Goal: Transaction & Acquisition: Purchase product/service

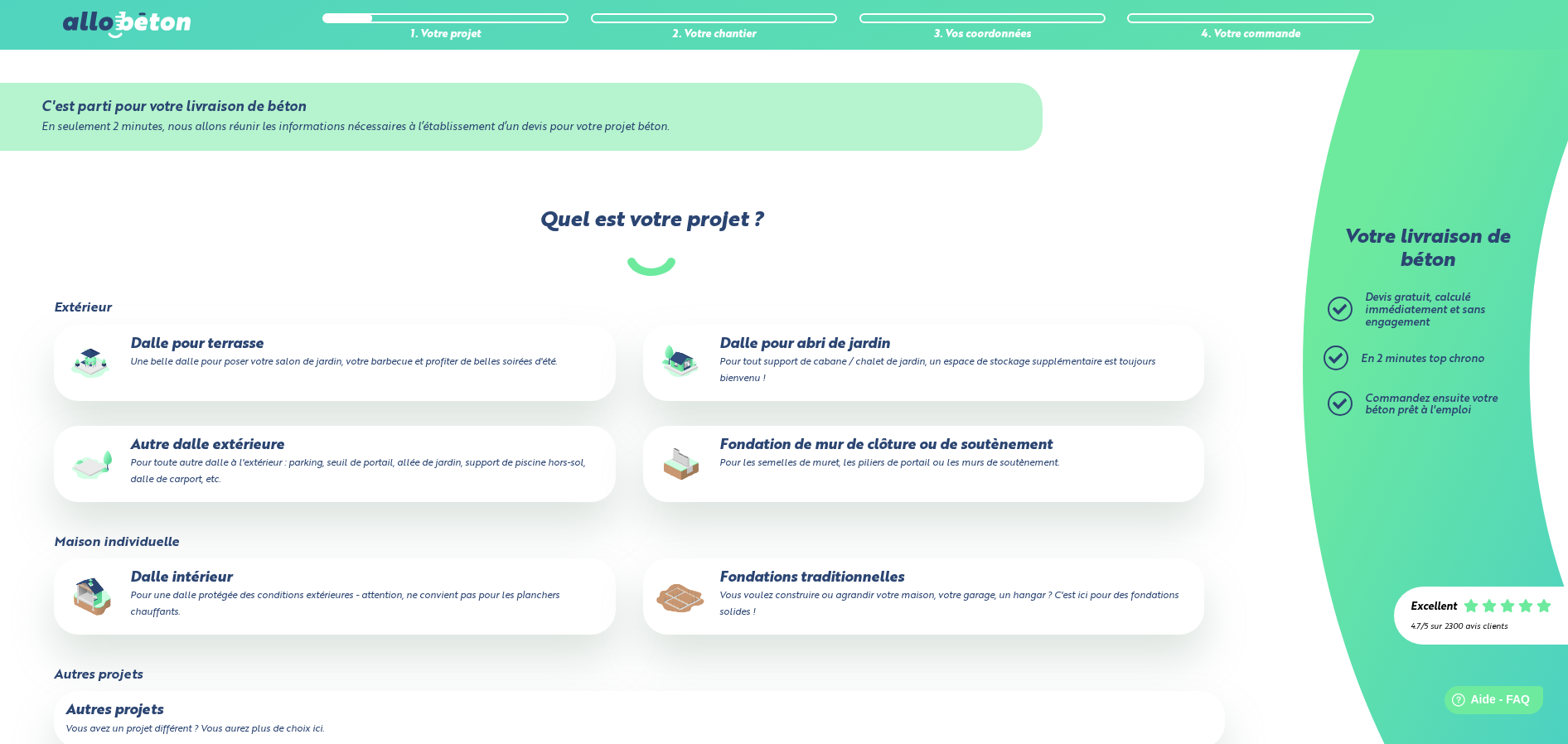
click at [241, 354] on p "Dalle pour terrasse Une belle dalle pour poser votre salon de jardin, votre bar…" at bounding box center [335, 353] width 538 height 33
click at [0, 0] on input "Dalle pour terrasse Une belle dalle pour poser votre salon de jardin, votre bar…" at bounding box center [0, 0] width 0 height 0
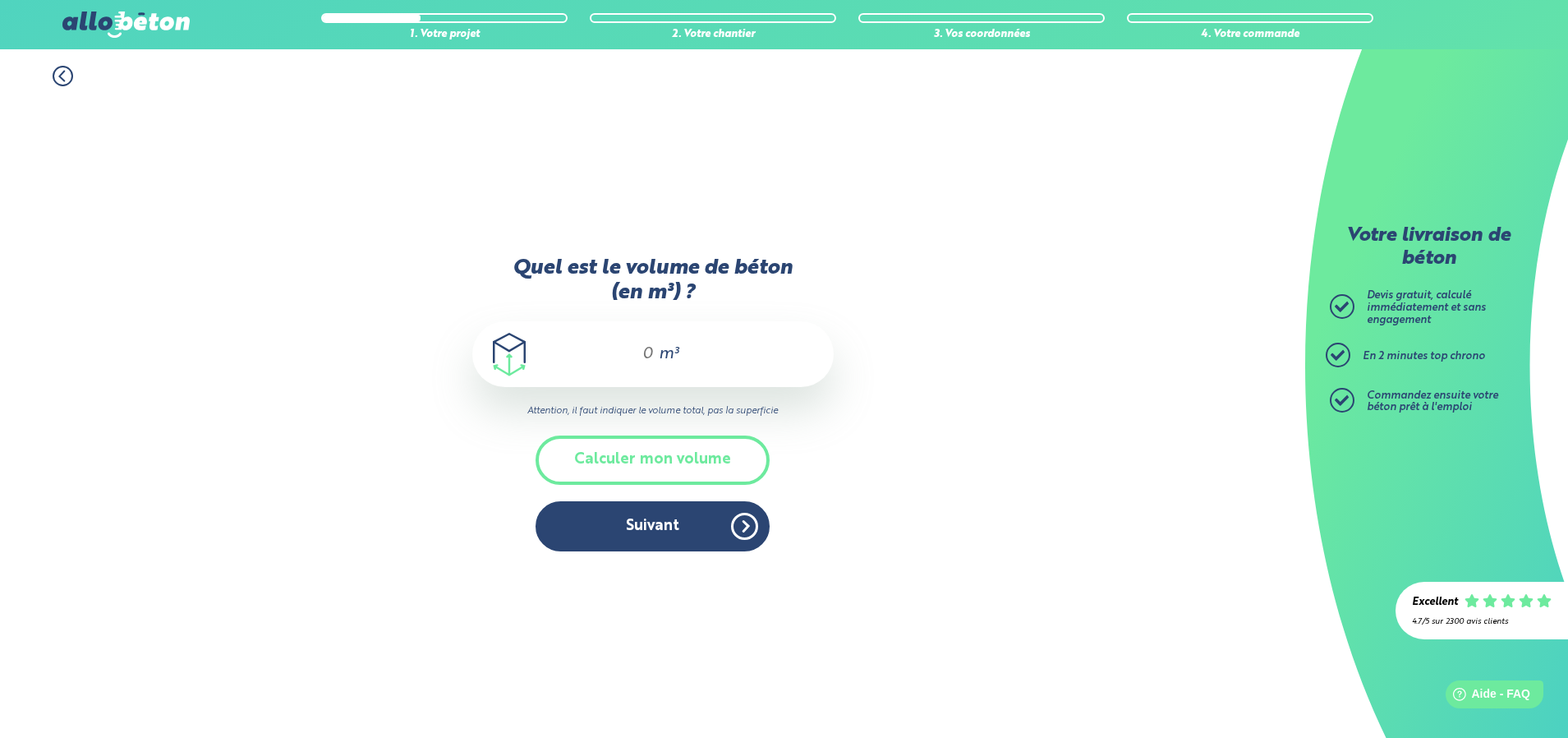
click at [656, 359] on div "m³" at bounding box center [653, 354] width 361 height 66
type input "4.5"
click at [644, 529] on button "Suivant" at bounding box center [652, 526] width 234 height 50
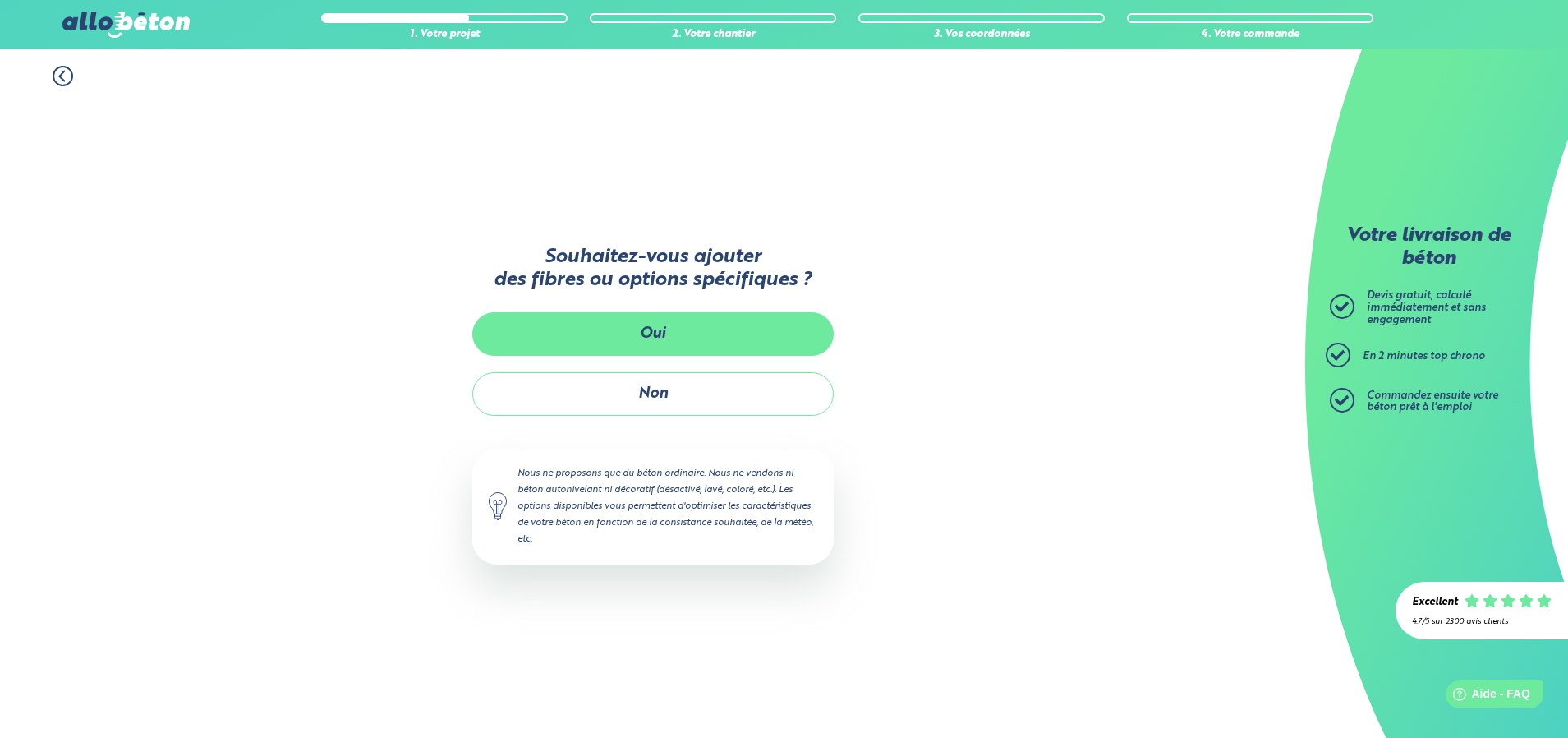
click at [664, 338] on button "Oui" at bounding box center [653, 334] width 361 height 44
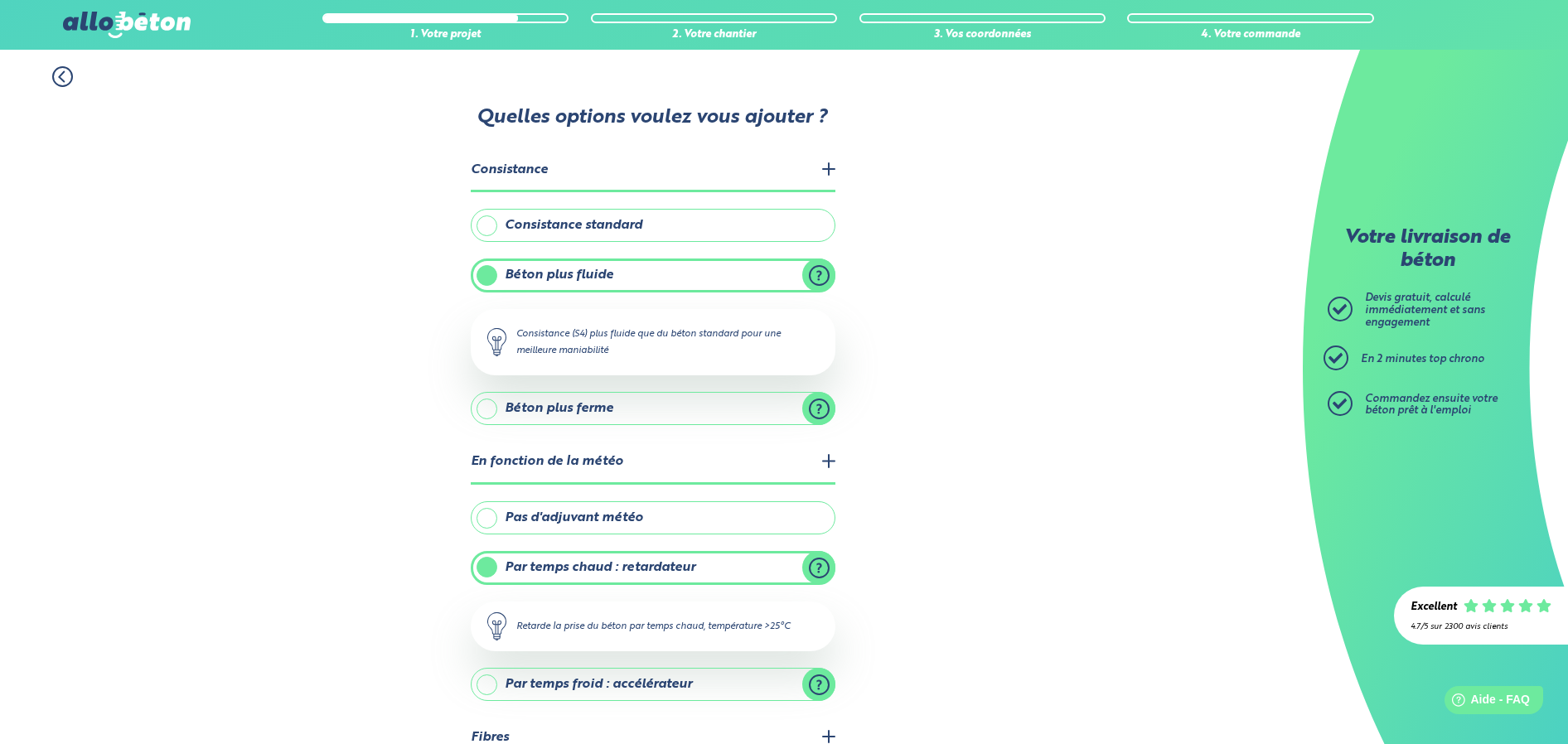
scroll to position [143, 0]
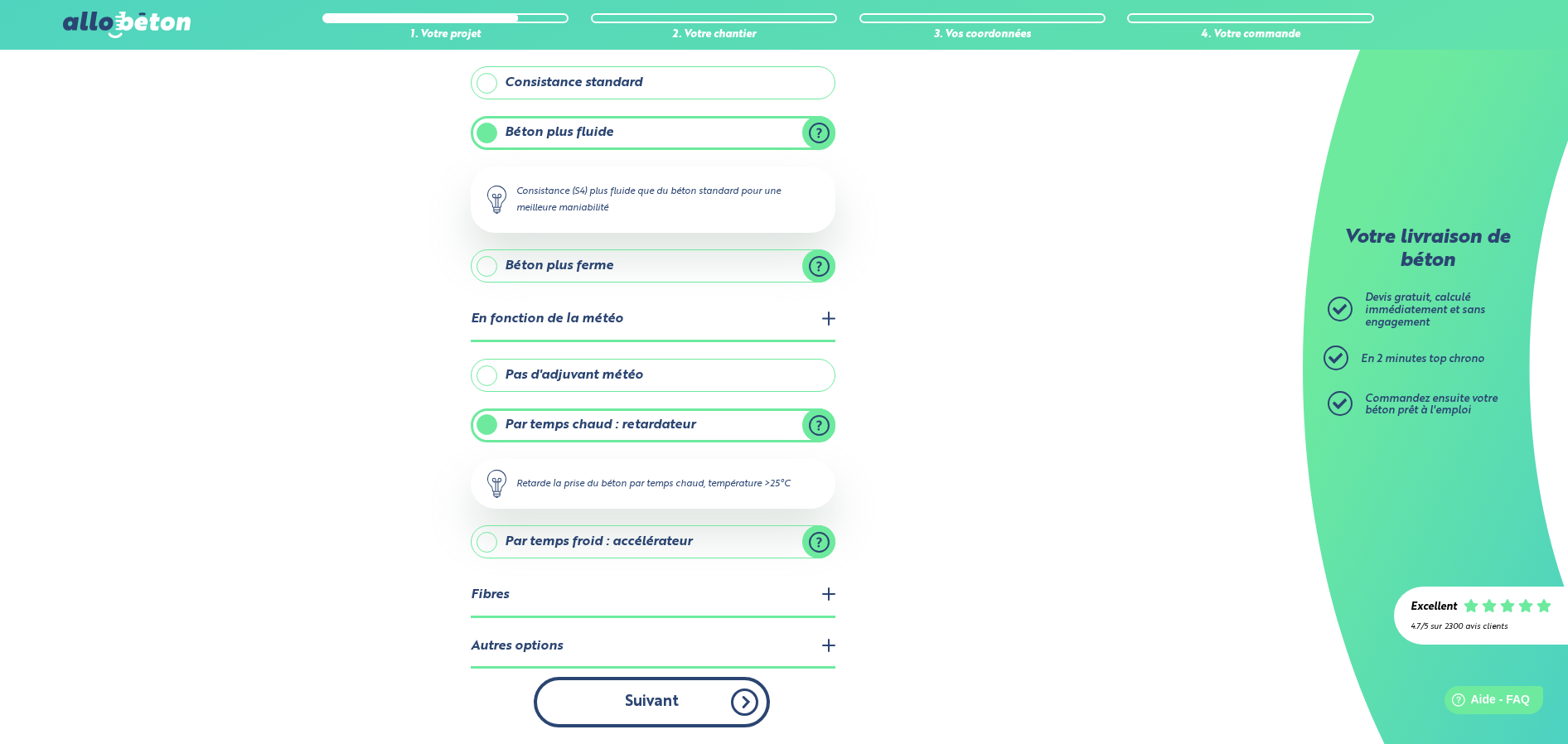
click at [637, 709] on button "Suivant" at bounding box center [652, 702] width 236 height 51
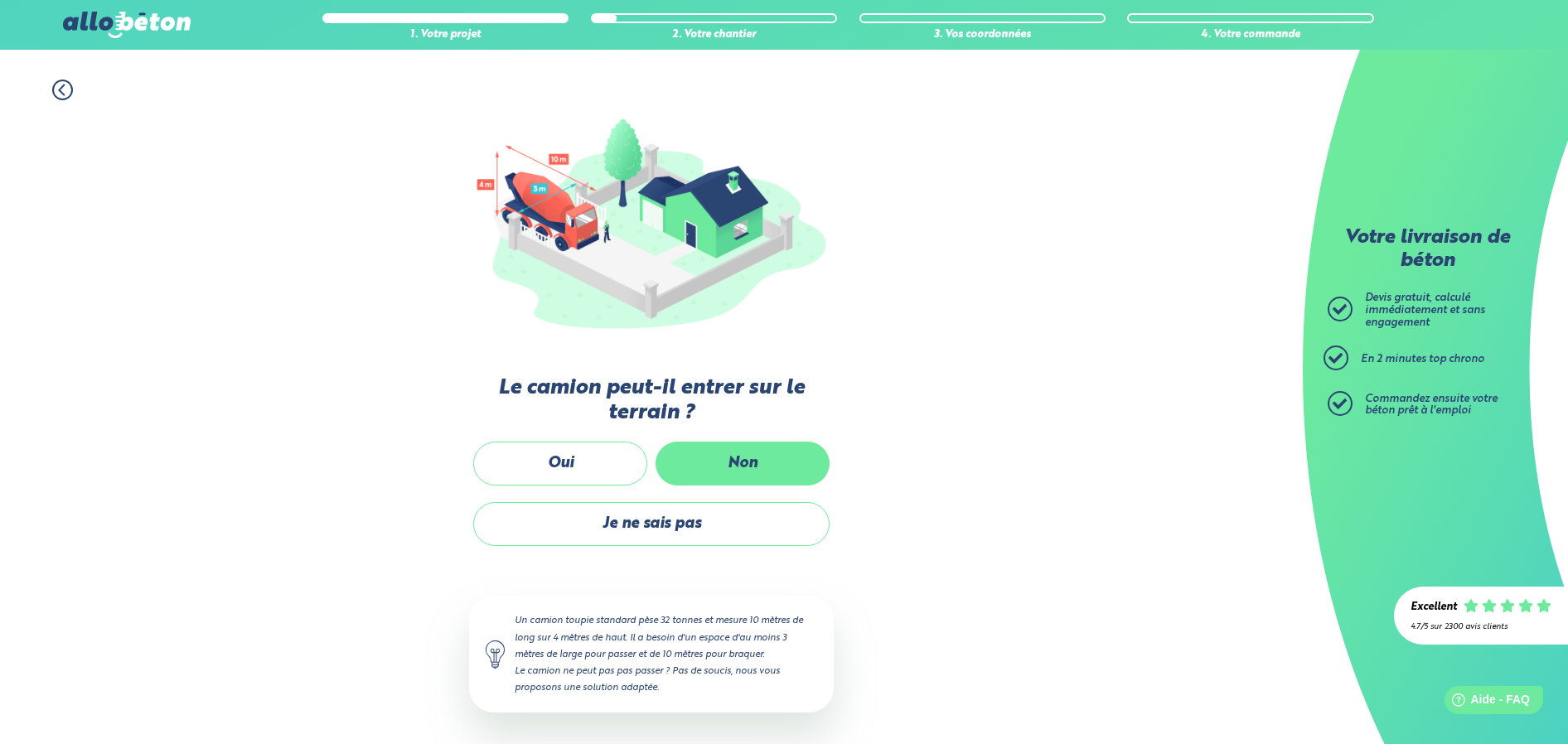
click at [714, 465] on label "Non" at bounding box center [743, 463] width 174 height 44
click at [0, 0] on input "Non" at bounding box center [0, 0] width 0 height 0
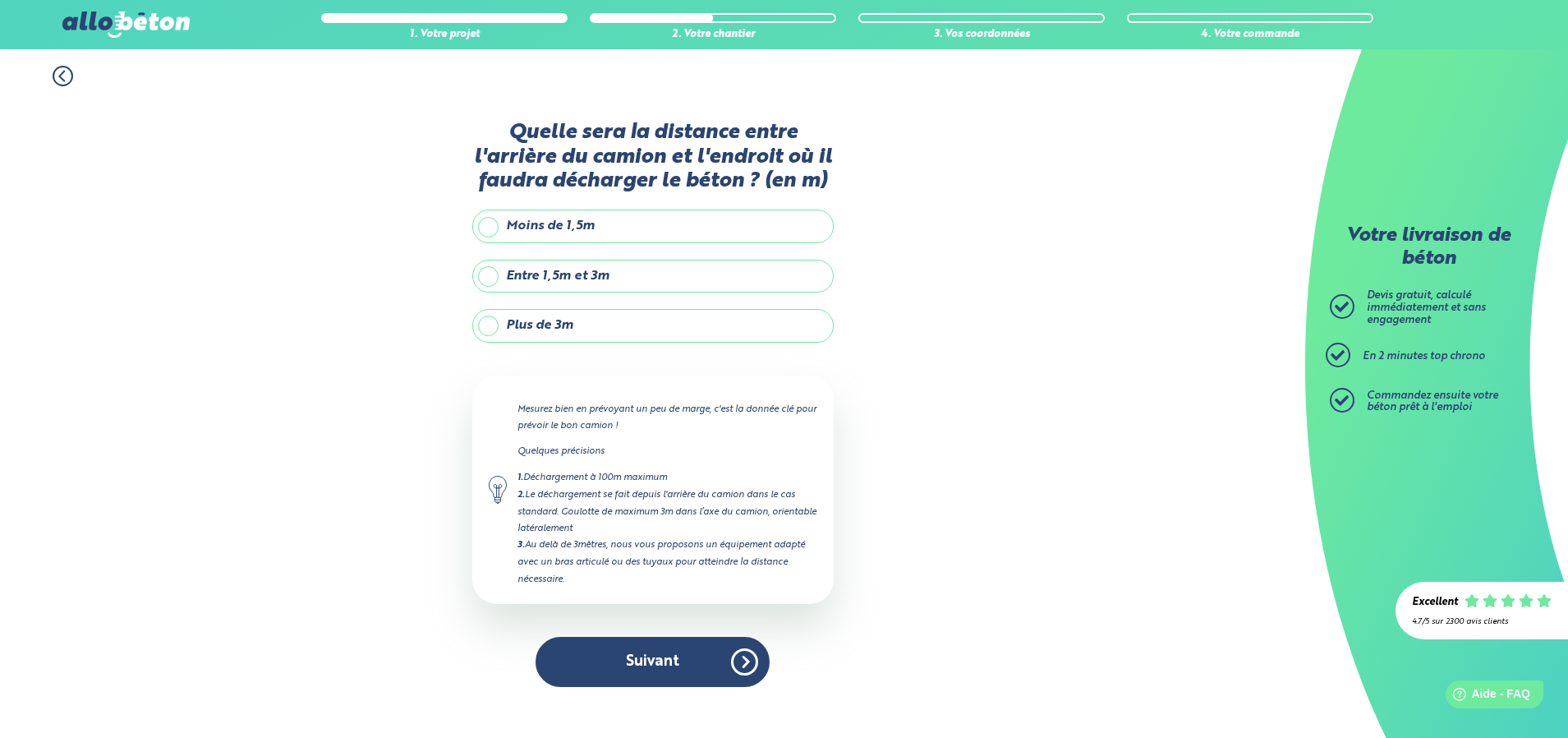
click at [584, 269] on label "Entre 1,5m et 3m" at bounding box center [653, 275] width 361 height 33
click at [0, 0] on input "Entre 1,5m et 3m" at bounding box center [0, 0] width 0 height 0
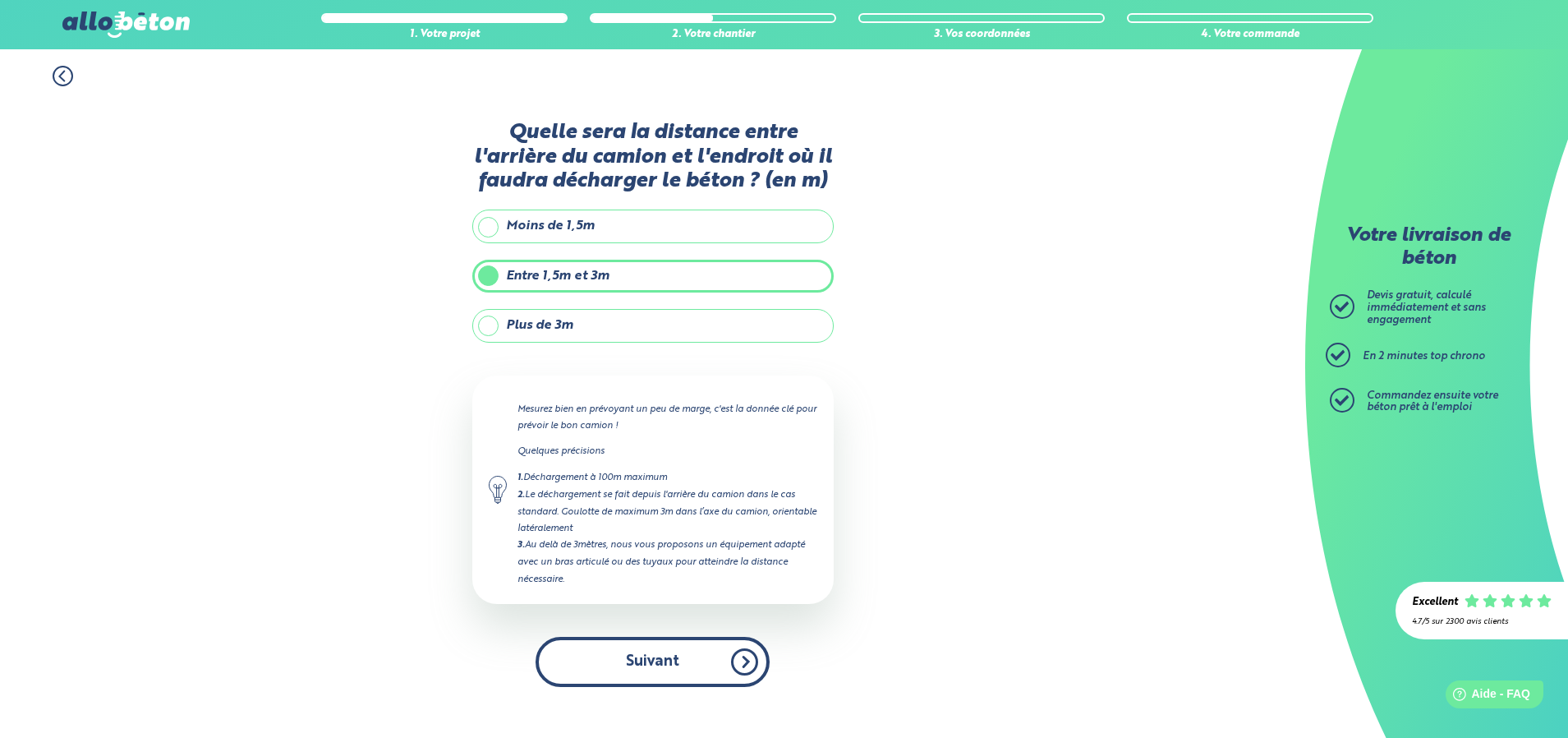
click at [662, 671] on button "Suivant" at bounding box center [652, 662] width 234 height 50
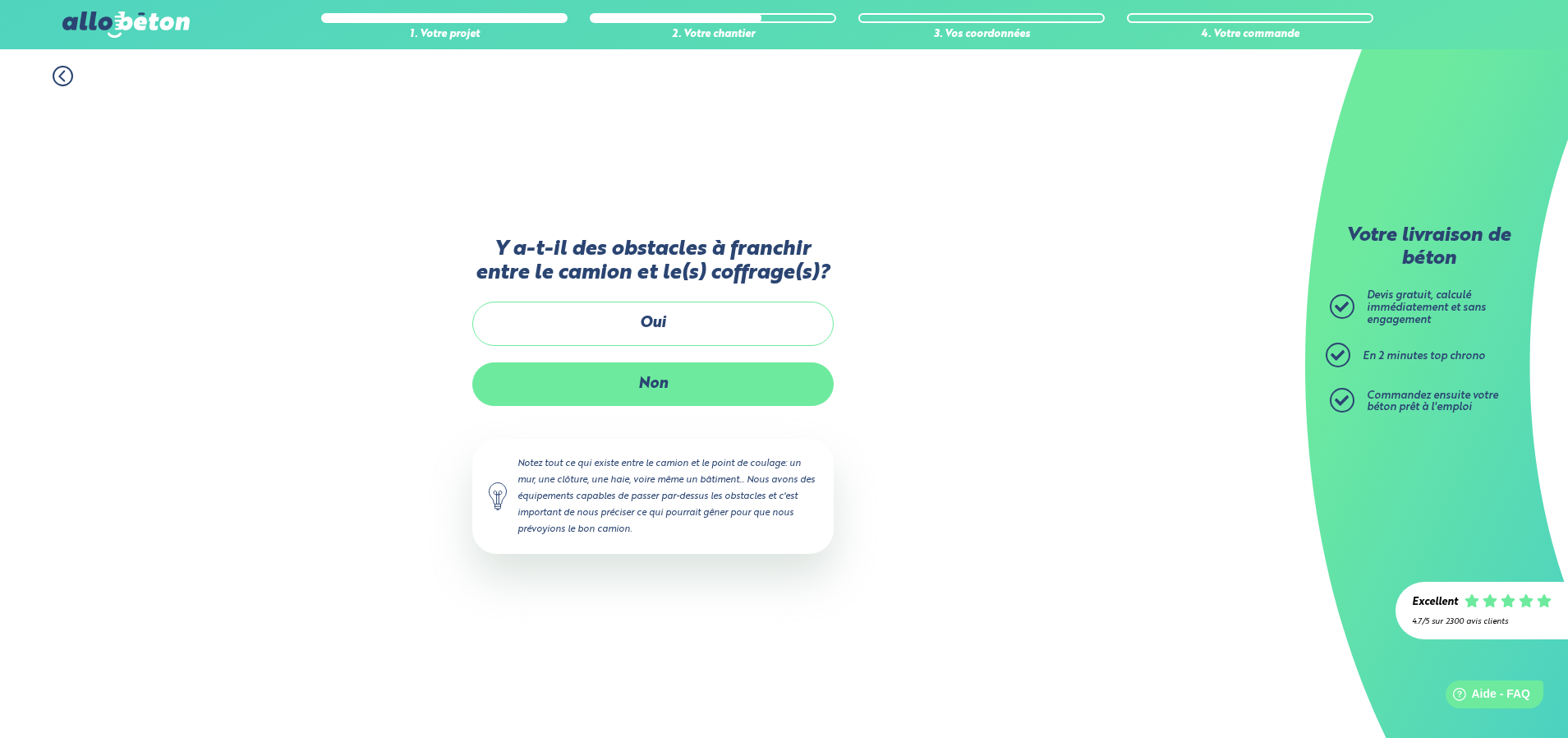
click at [645, 389] on label "Non" at bounding box center [653, 384] width 361 height 44
click at [0, 0] on input "Non" at bounding box center [0, 0] width 0 height 0
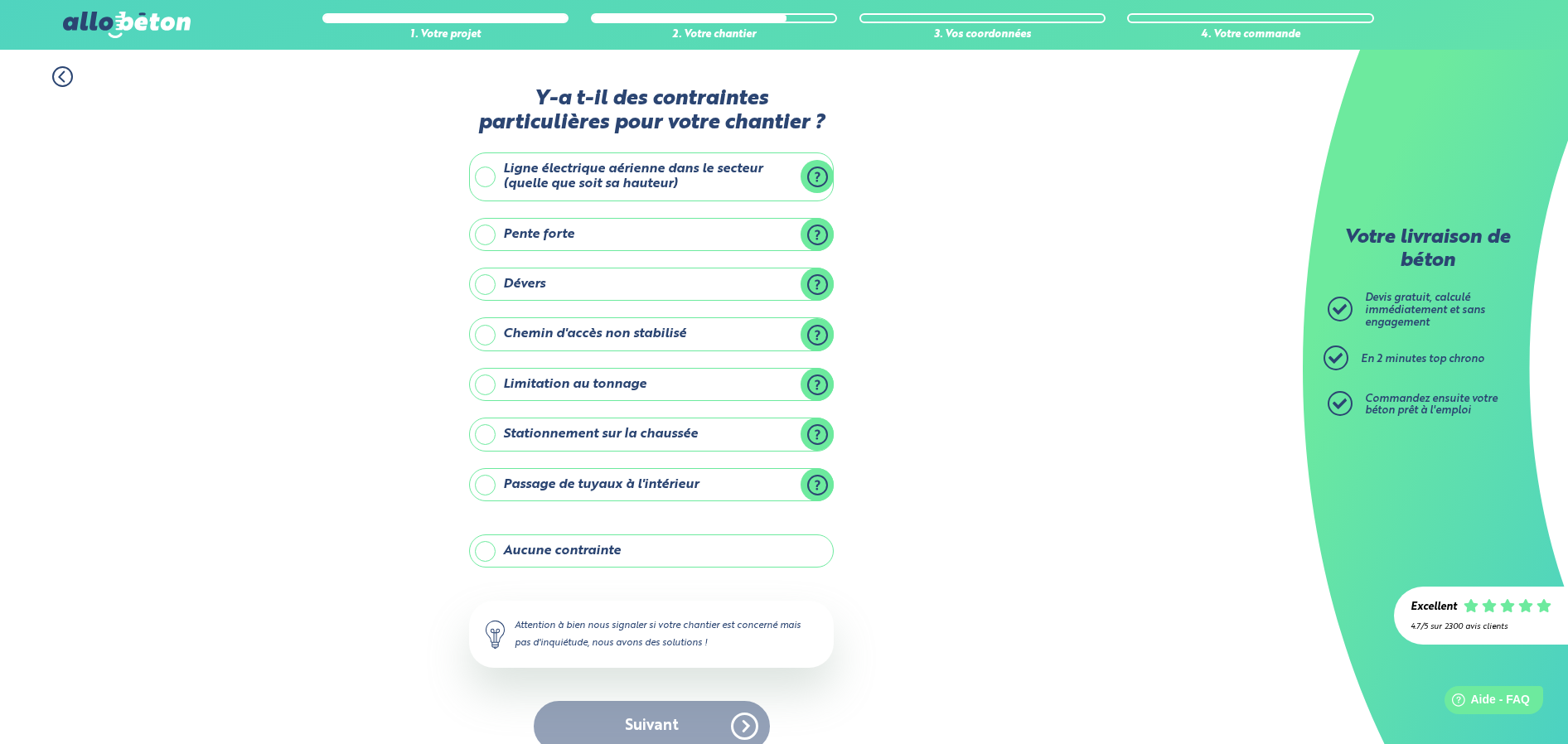
click at [630, 552] on label "Aucune contrainte" at bounding box center [652, 550] width 365 height 33
click at [0, 0] on input "Aucune contrainte" at bounding box center [0, 0] width 0 height 0
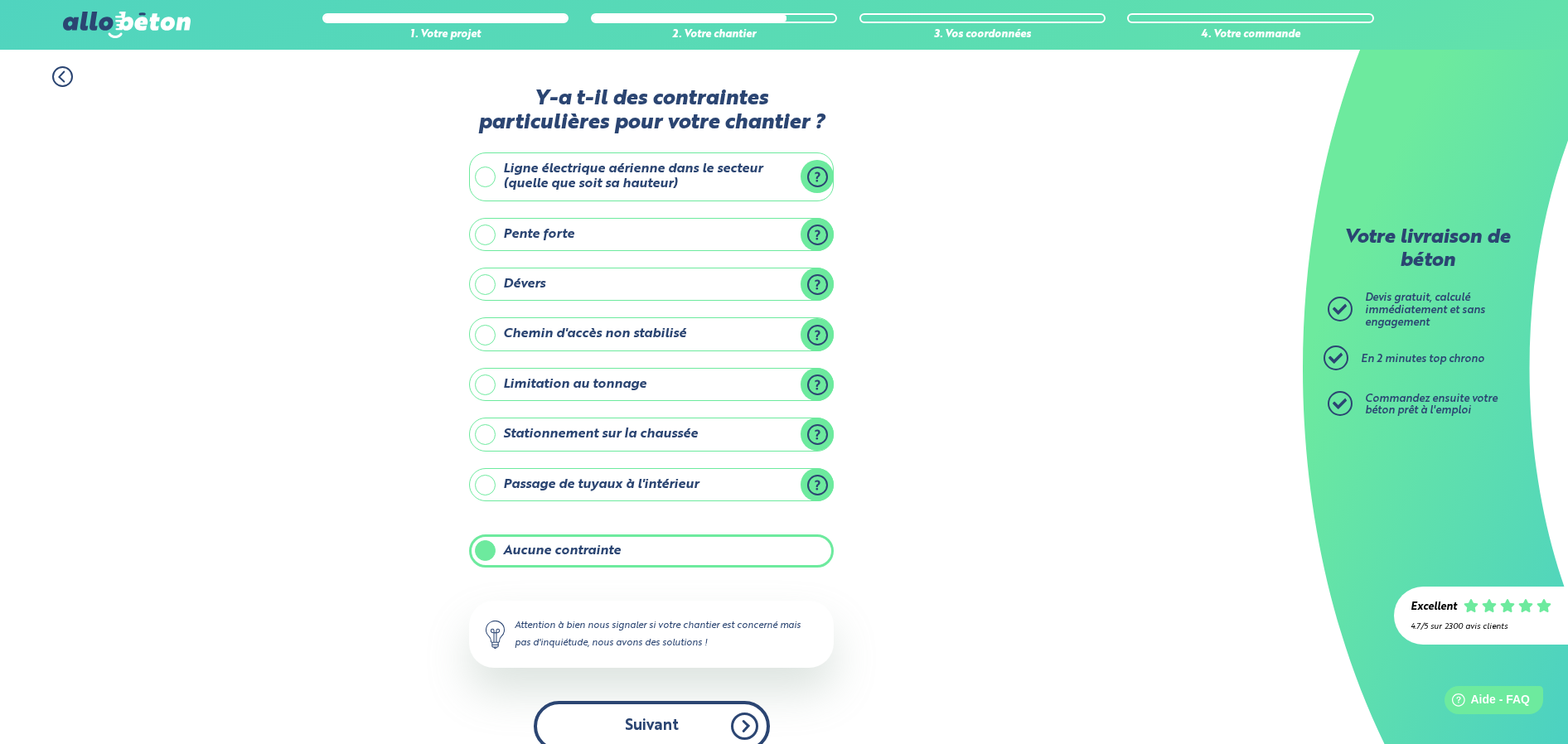
click at [650, 720] on button "Suivant" at bounding box center [652, 726] width 236 height 51
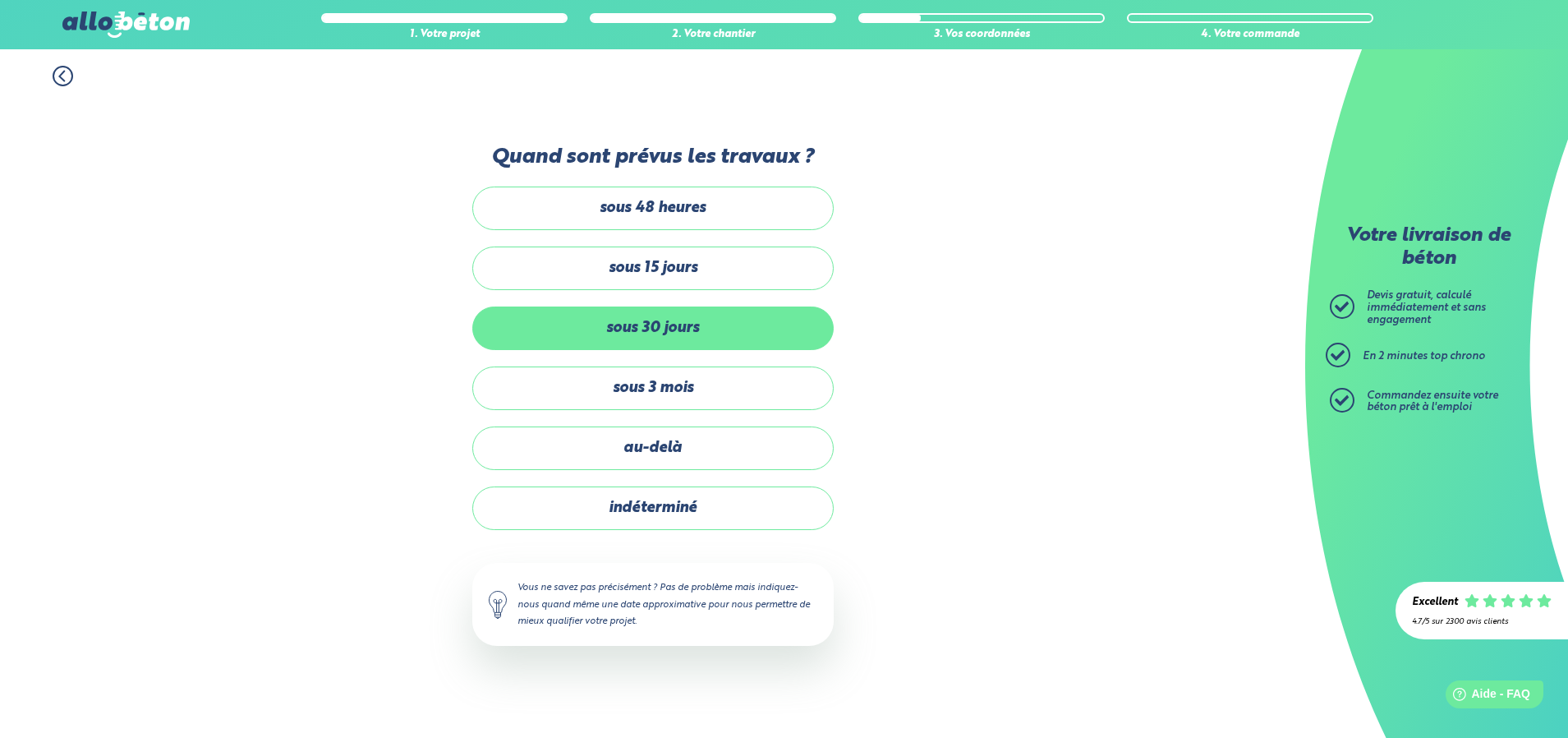
click at [600, 336] on label "sous 30 jours" at bounding box center [653, 328] width 361 height 44
click at [0, 0] on input "sous 30 jours" at bounding box center [0, 0] width 0 height 0
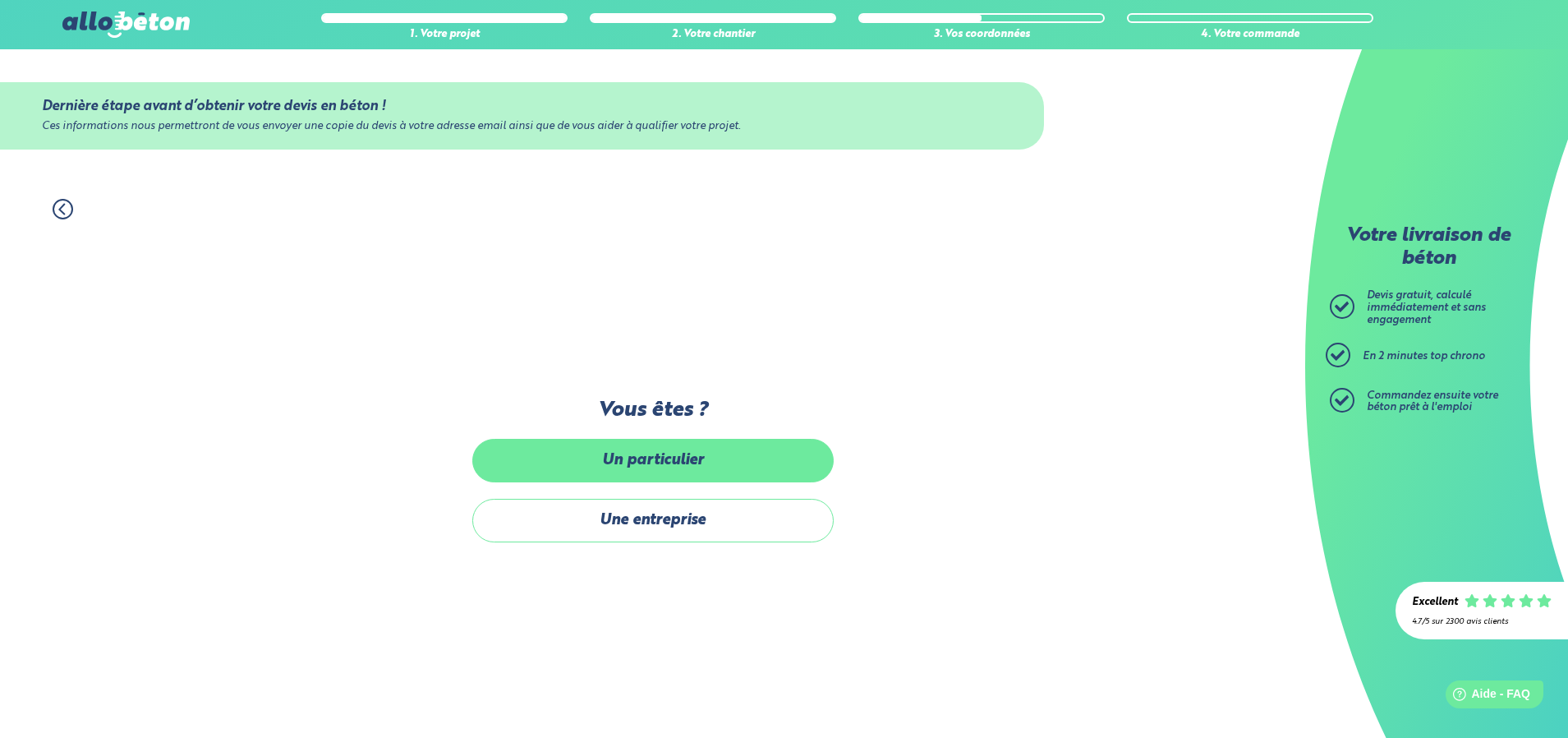
click at [649, 463] on label "Un particulier" at bounding box center [653, 460] width 361 height 44
click at [0, 0] on input "Un particulier" at bounding box center [0, 0] width 0 height 0
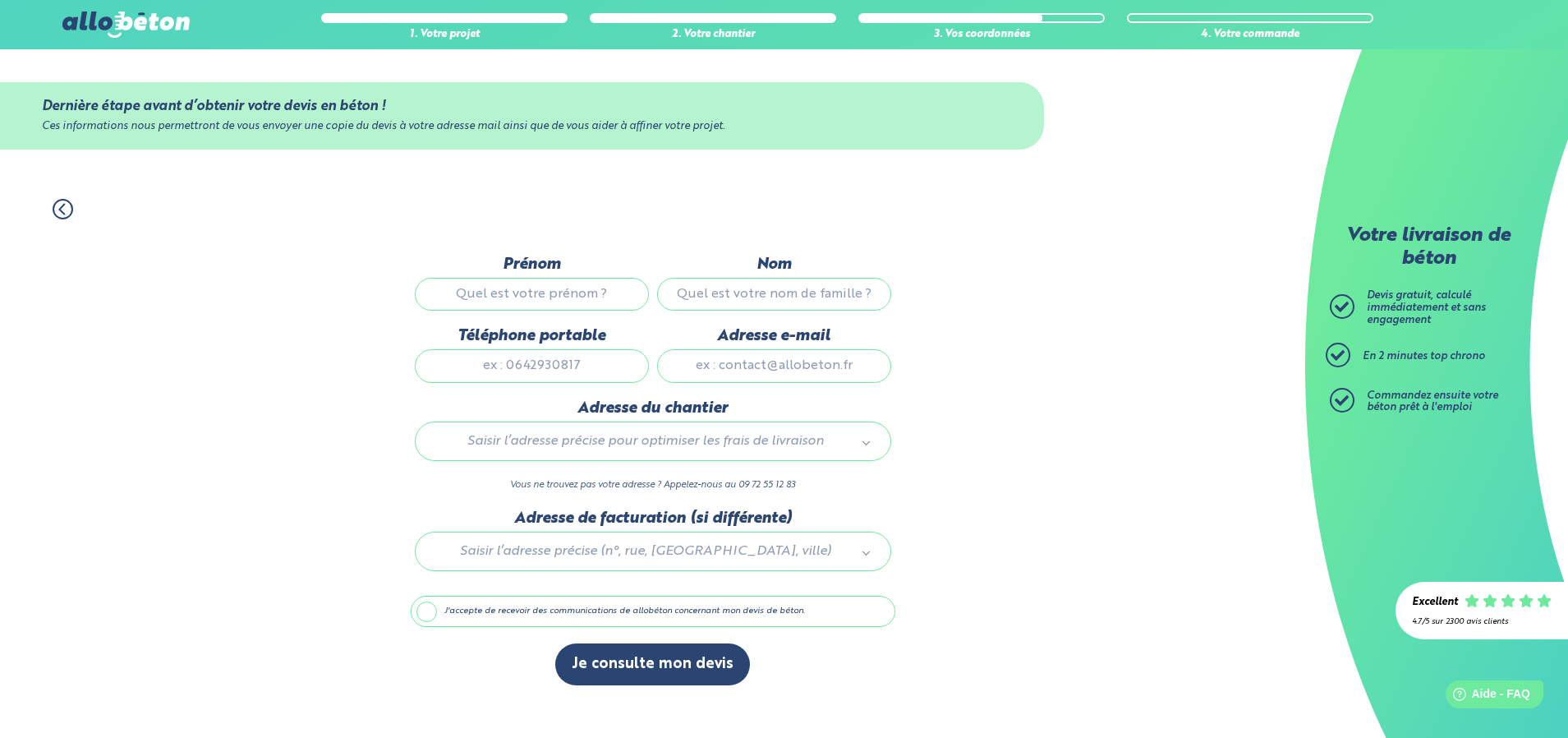
click at [453, 290] on input "Prénom" at bounding box center [532, 294] width 234 height 33
type input "kevin"
click at [687, 290] on input "Nom" at bounding box center [774, 294] width 234 height 33
type input "Beaucoral"
click at [718, 369] on input "Adresse e-mail" at bounding box center [774, 365] width 234 height 33
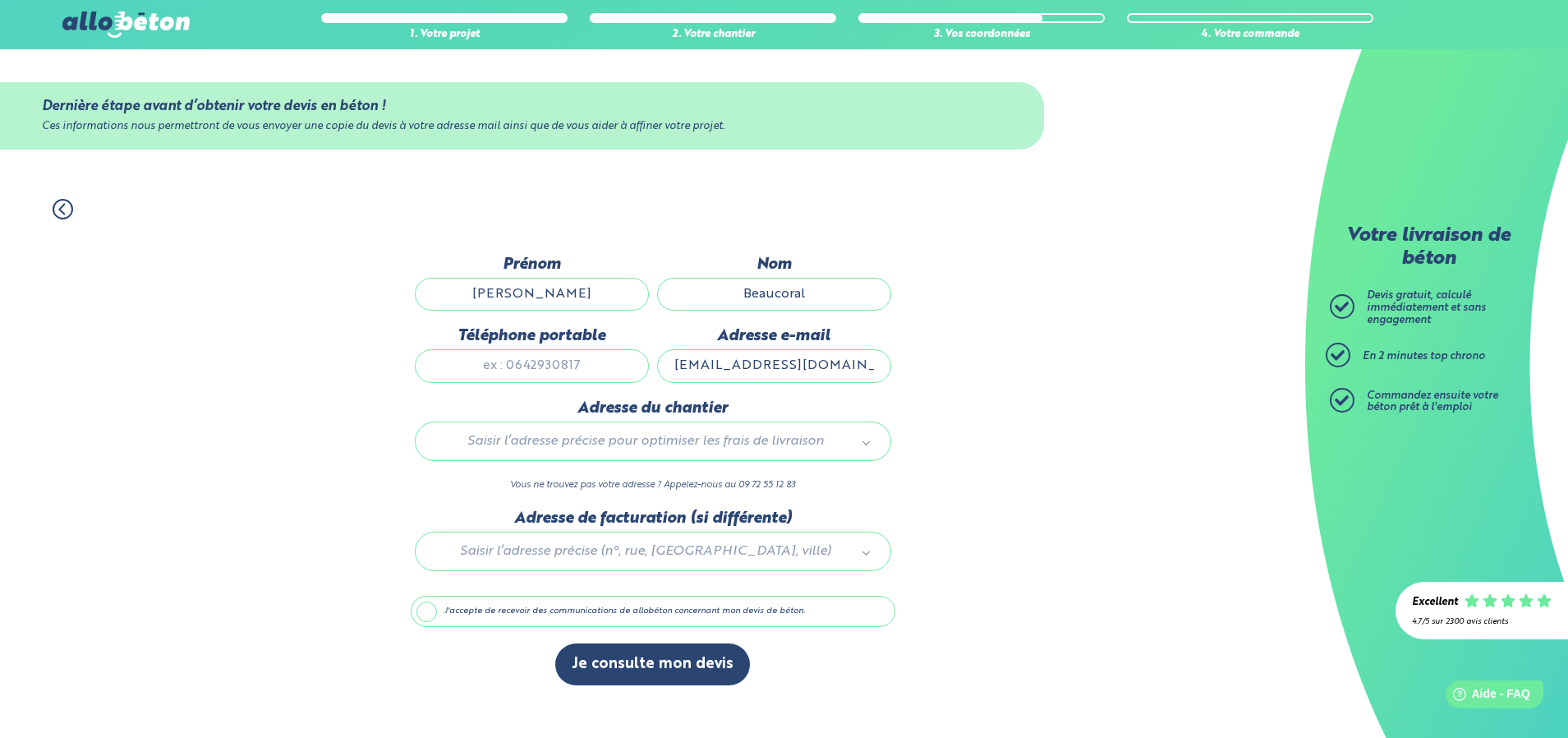
type input "beaucoral.pascal@orange.fr"
click at [528, 377] on input "Téléphone portable" at bounding box center [532, 365] width 234 height 33
click at [501, 369] on input "Téléphone portable" at bounding box center [532, 365] width 234 height 33
type input "0676912162"
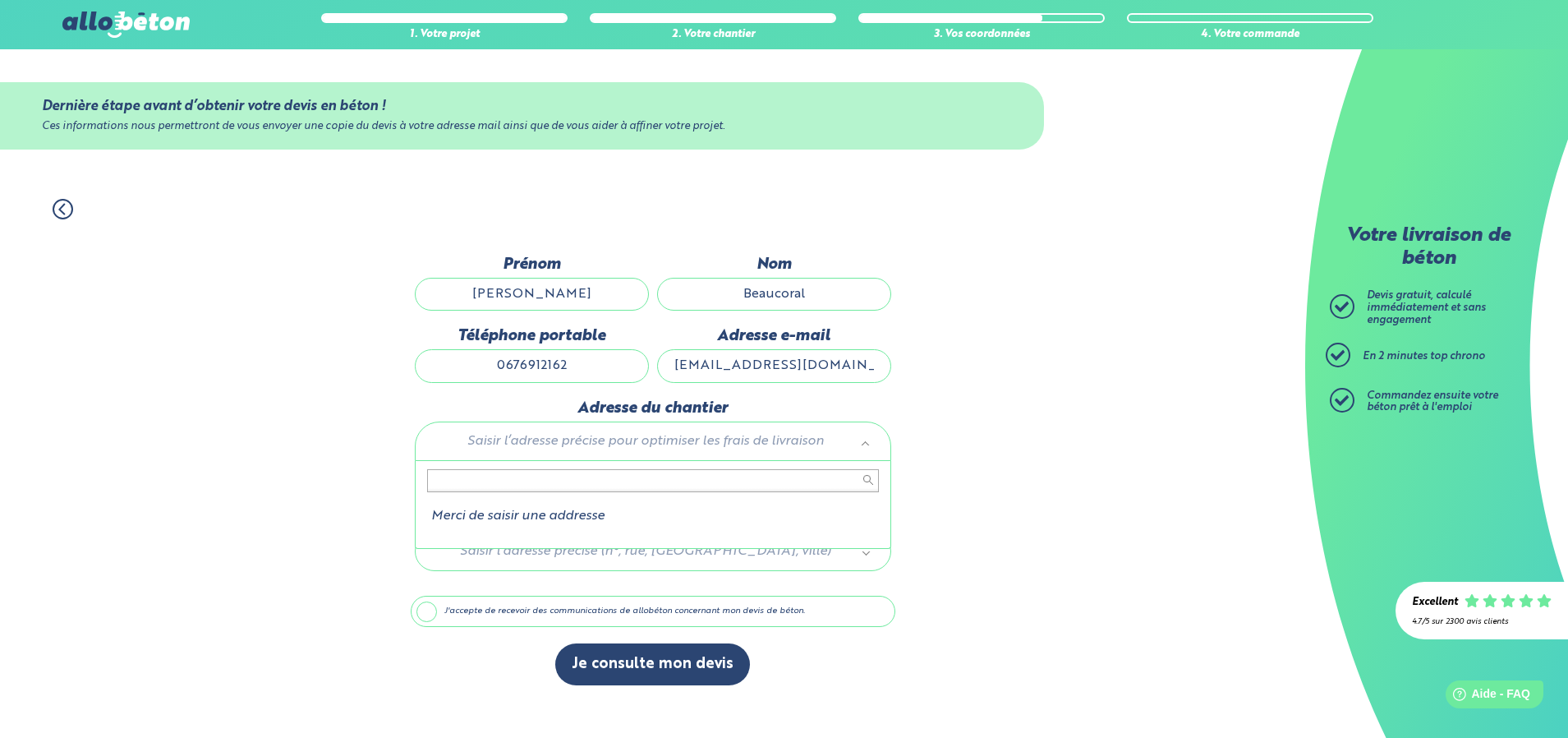
click at [493, 444] on body "09 72 55 12 83 Conseils et Appel Gratuits nos produits le béton prêt à l'emploi…" at bounding box center [784, 369] width 1568 height 738
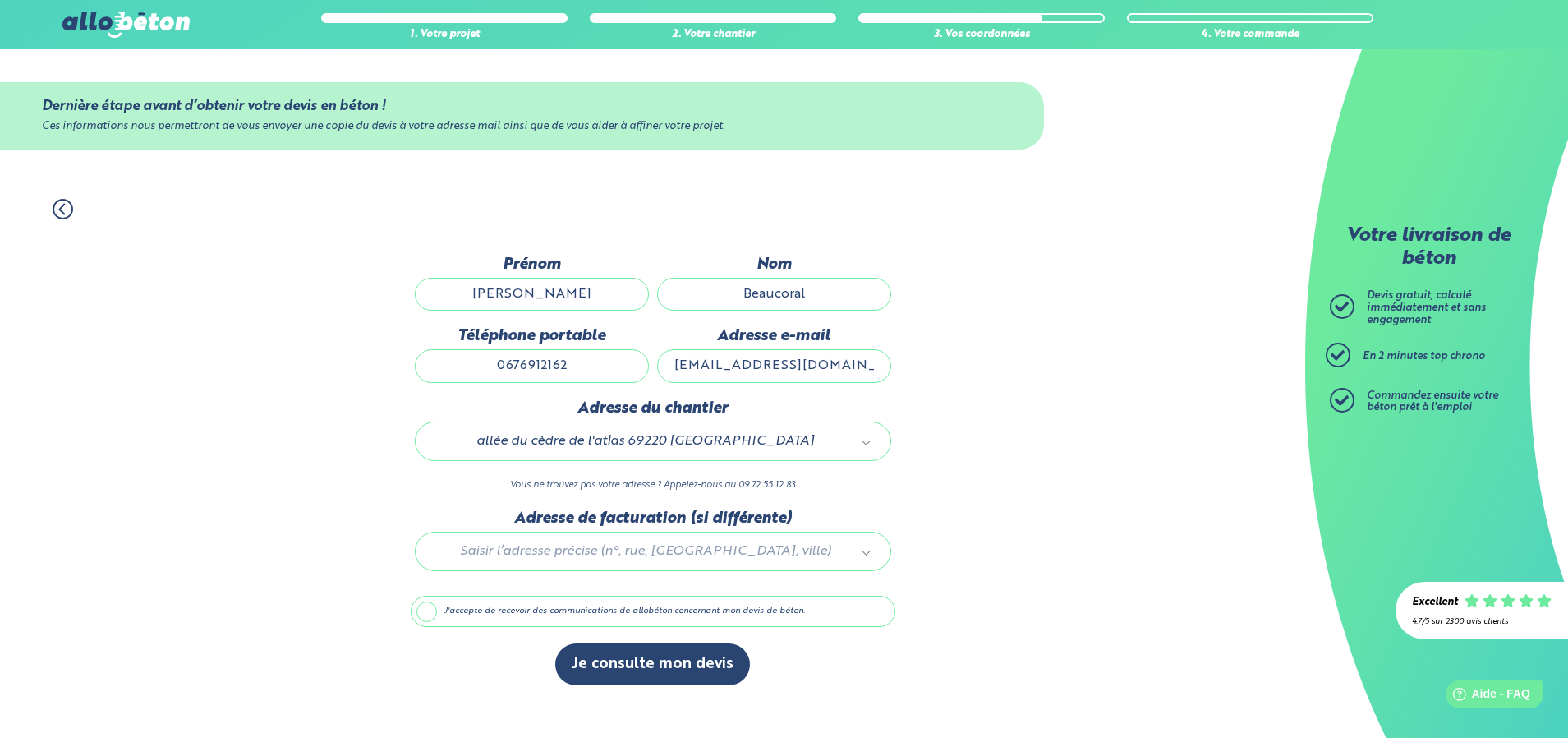
scroll to position [5, 0]
click at [469, 448] on body "09 72 55 12 83 Conseils et Appel Gratuits nos produits le béton prêt à l'emploi…" at bounding box center [784, 369] width 1568 height 738
click at [469, 443] on body "09 72 55 12 83 Conseils et Appel Gratuits nos produits le béton prêt à l'emploi…" at bounding box center [784, 369] width 1568 height 738
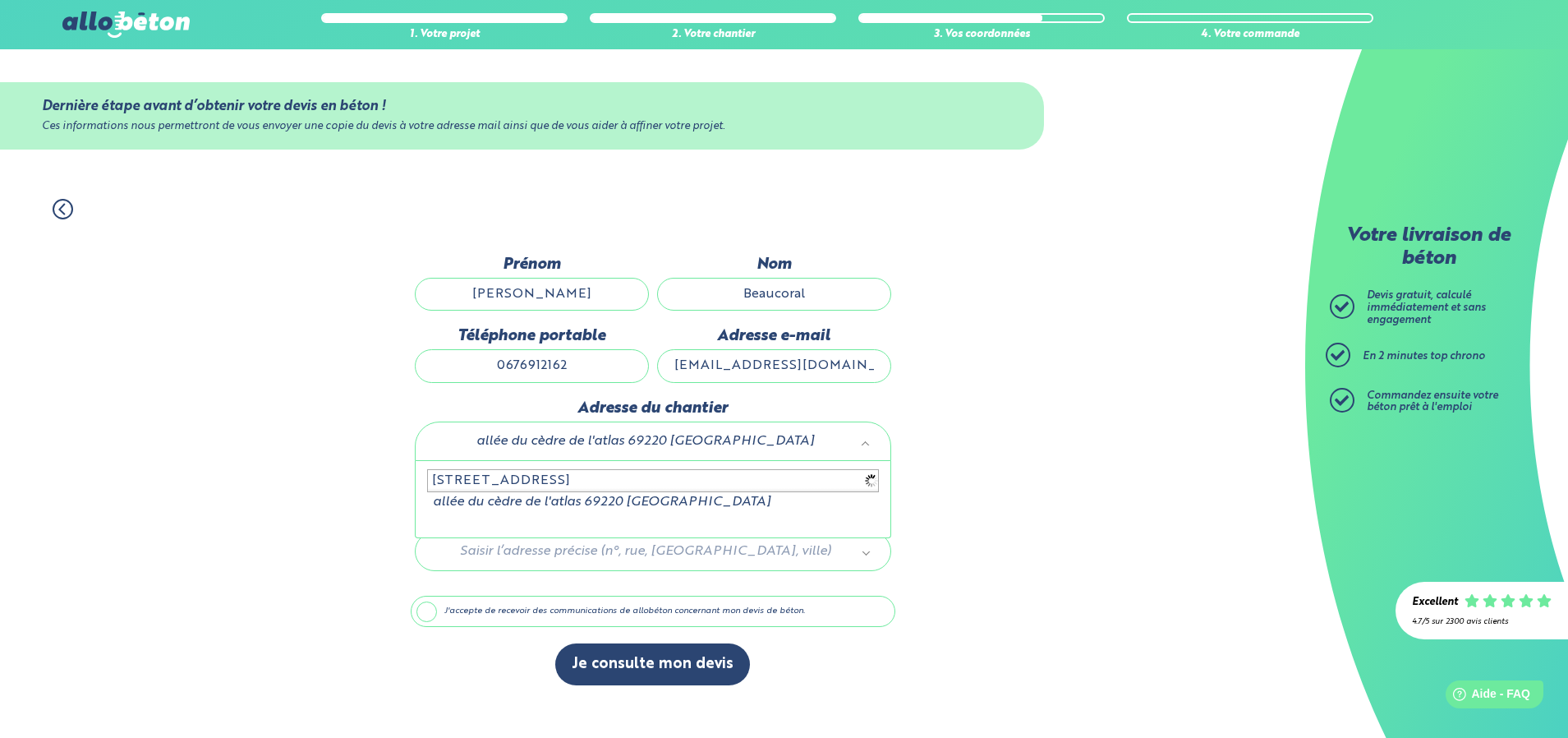
type input "33 allée du cèdre de l'atlas 69220 belleville-en-beaujolais"
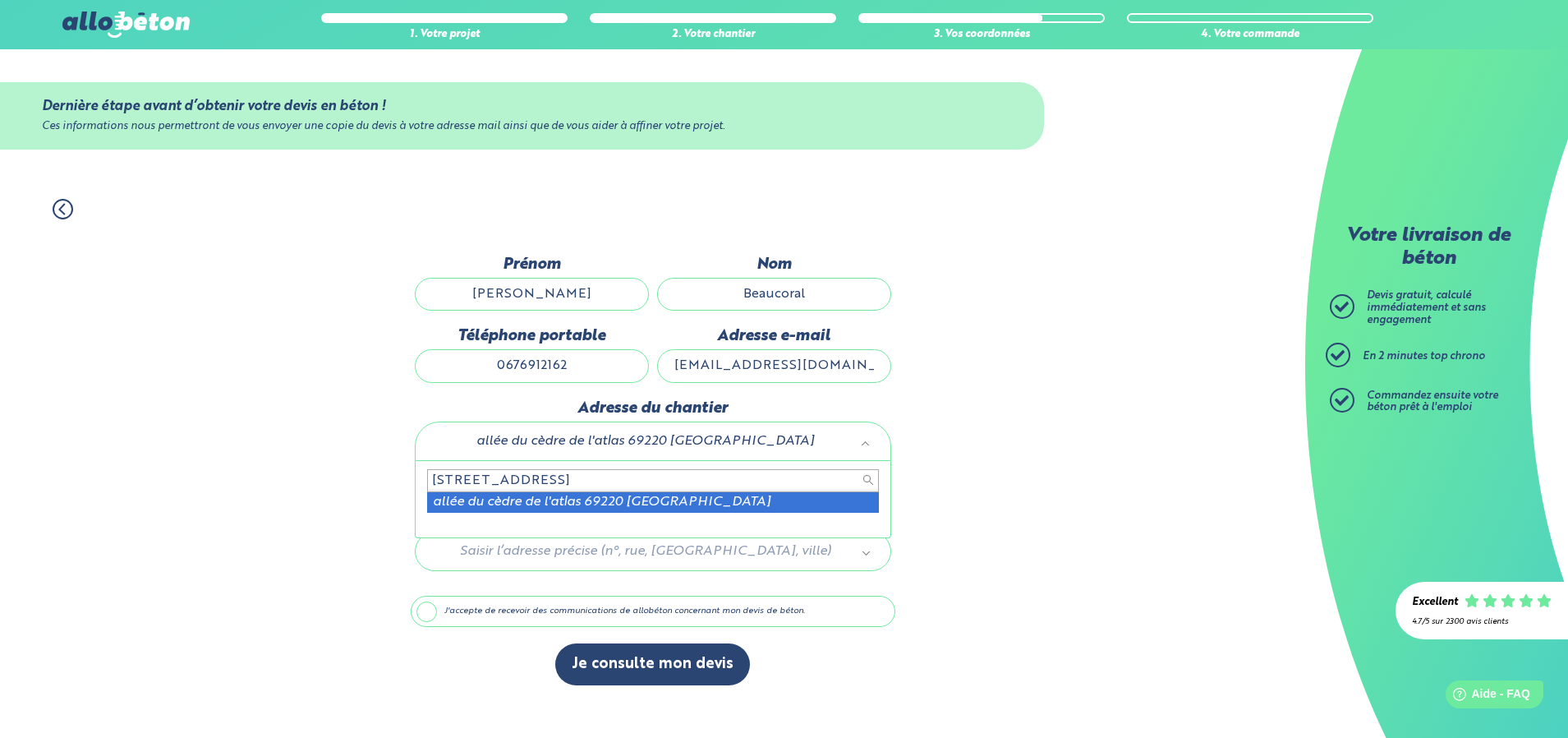
click at [804, 482] on input "33 allée du cèdre de l'atlas 69220 belleville-en-beaujolais" at bounding box center [653, 480] width 452 height 23
click at [802, 481] on input "33 allée du cèdre de l'atlas 69220 belleville-en-beaujolais" at bounding box center [653, 480] width 452 height 23
click at [756, 567] on body "09 72 55 12 83 Conseils et Appel Gratuits nos produits le béton prêt à l'emploi…" at bounding box center [784, 369] width 1568 height 738
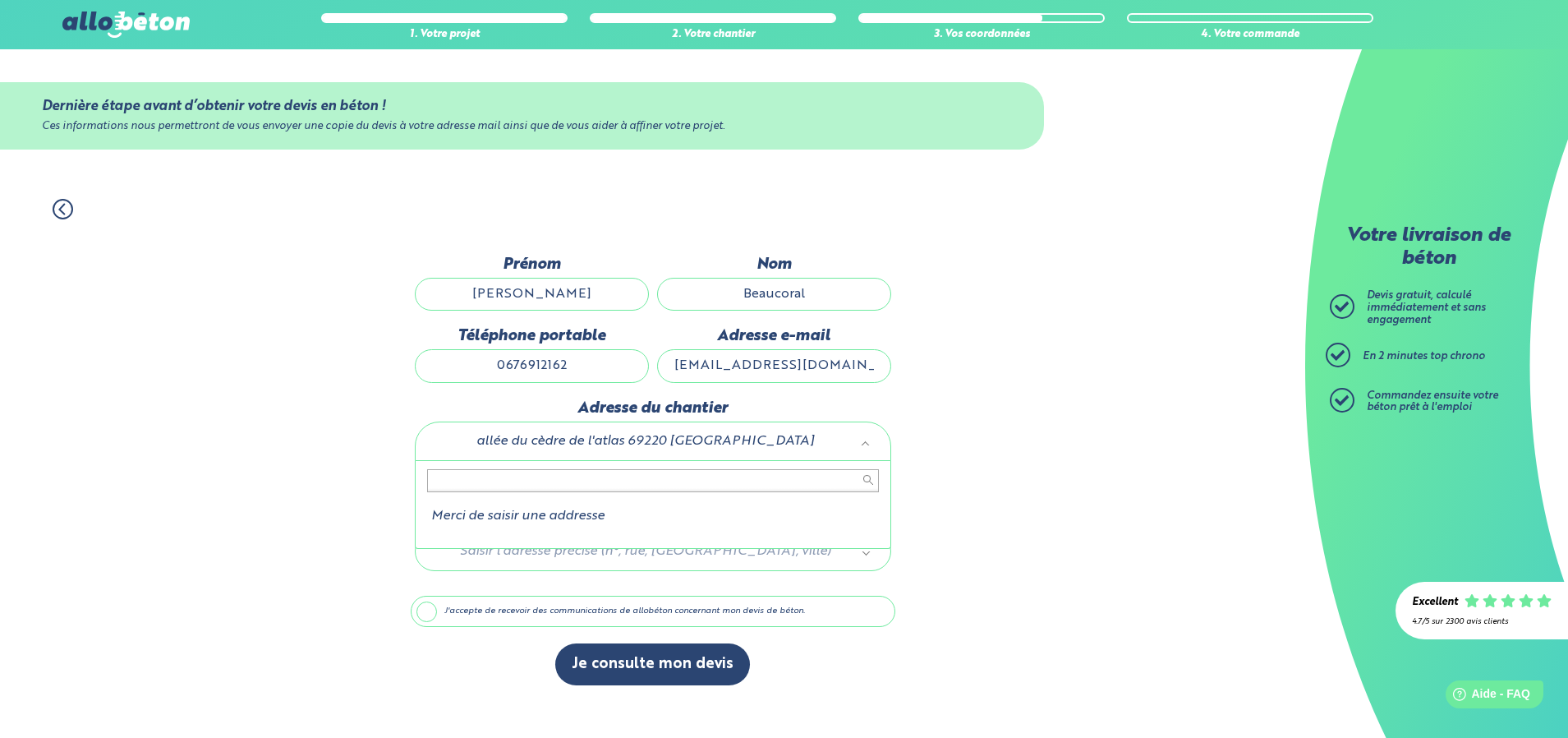
click at [863, 447] on body "09 72 55 12 83 Conseils et Appel Gratuits nos produits le béton prêt à l'emploi…" at bounding box center [784, 369] width 1568 height 738
click at [457, 438] on body "09 72 55 12 83 Conseils et Appel Gratuits nos produits le béton prêt à l'emploi…" at bounding box center [784, 369] width 1568 height 738
click at [477, 558] on div at bounding box center [652, 548] width 484 height 78
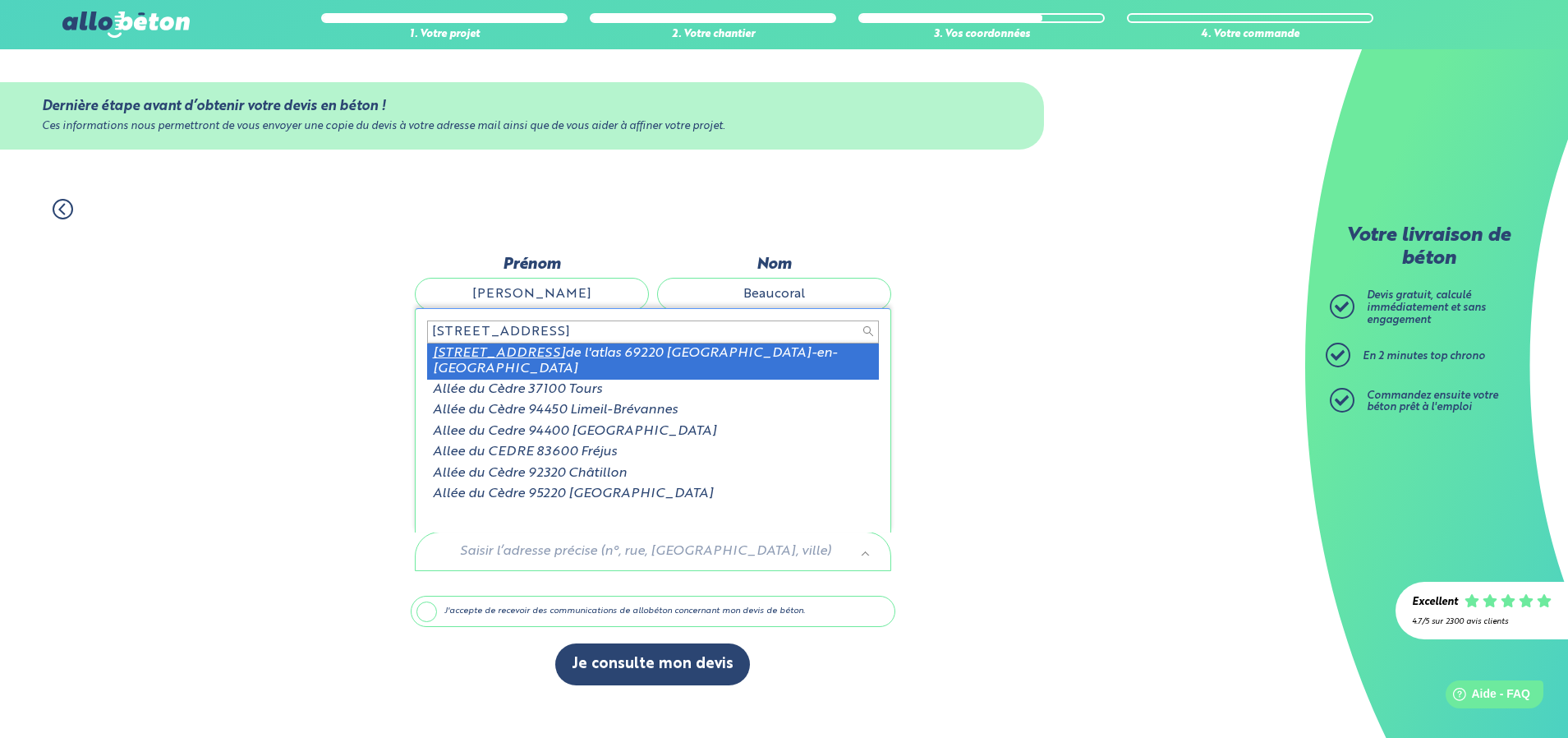
type input "330 allée du cédre"
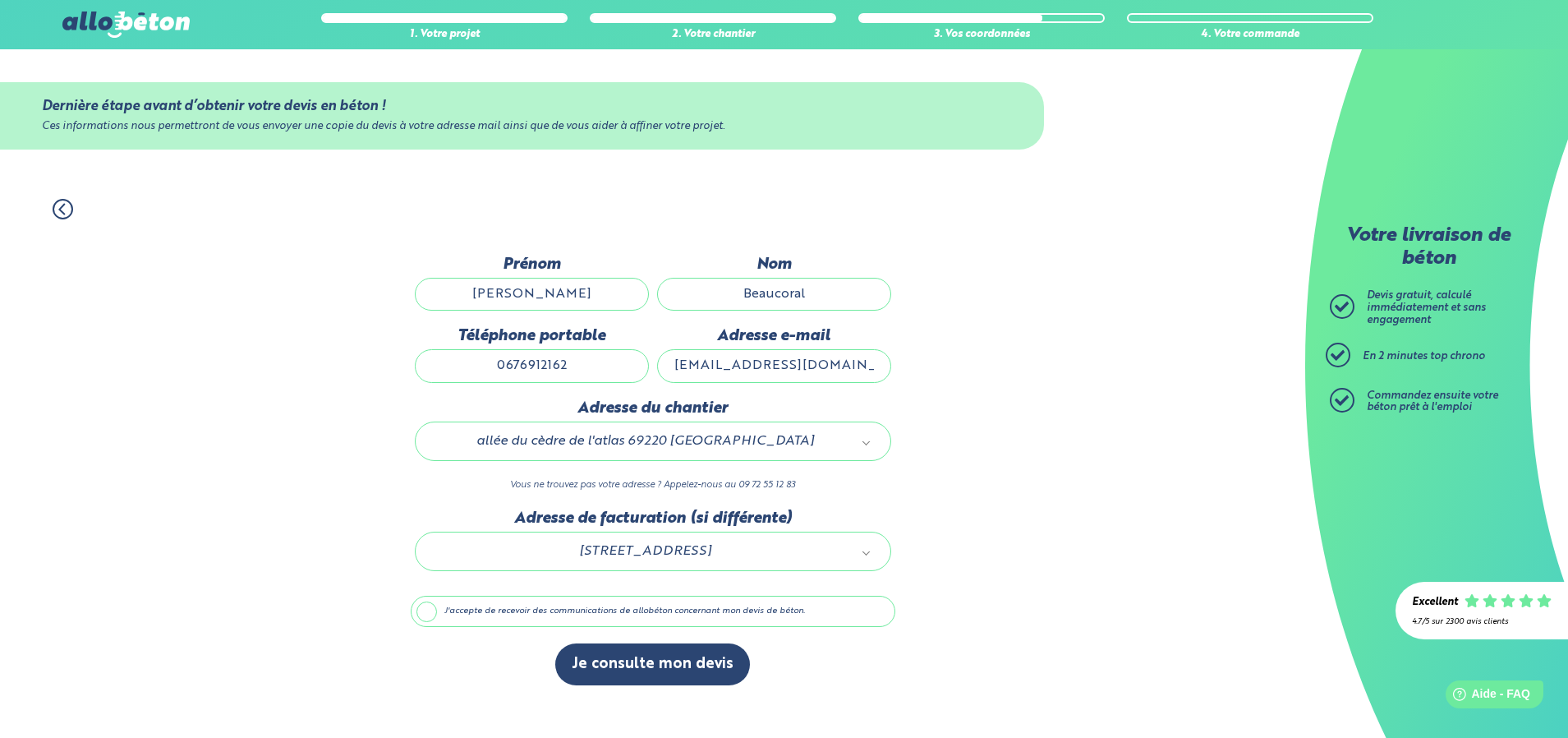
click at [433, 615] on label "J'accepte de recevoir des communications de allobéton concernant mon devis de b…" at bounding box center [652, 611] width 484 height 31
click at [0, 0] on input "J'accepte de recevoir des communications de allobéton concernant mon devis de b…" at bounding box center [0, 0] width 0 height 0
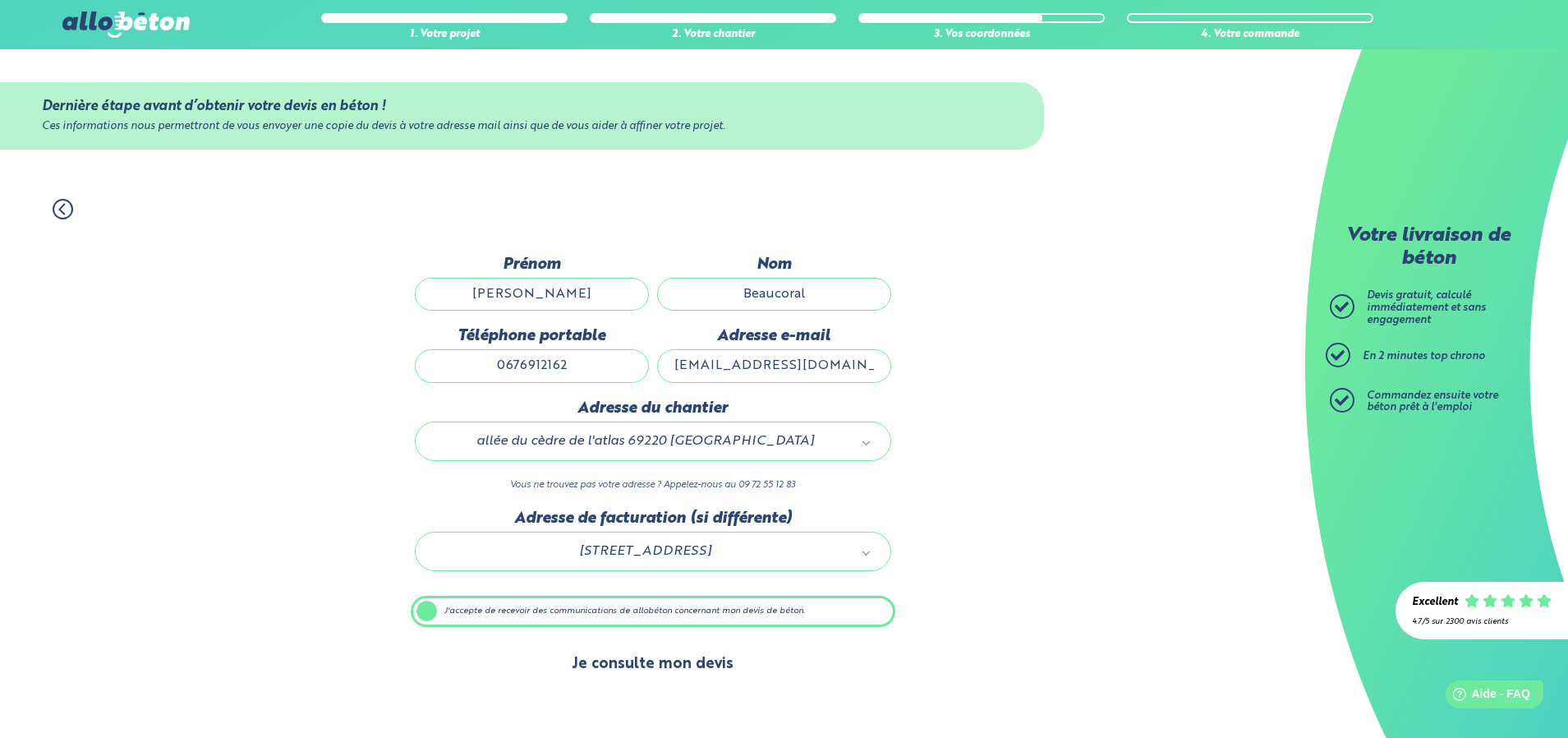
click at [661, 669] on button "Je consulte mon devis" at bounding box center [652, 664] width 195 height 42
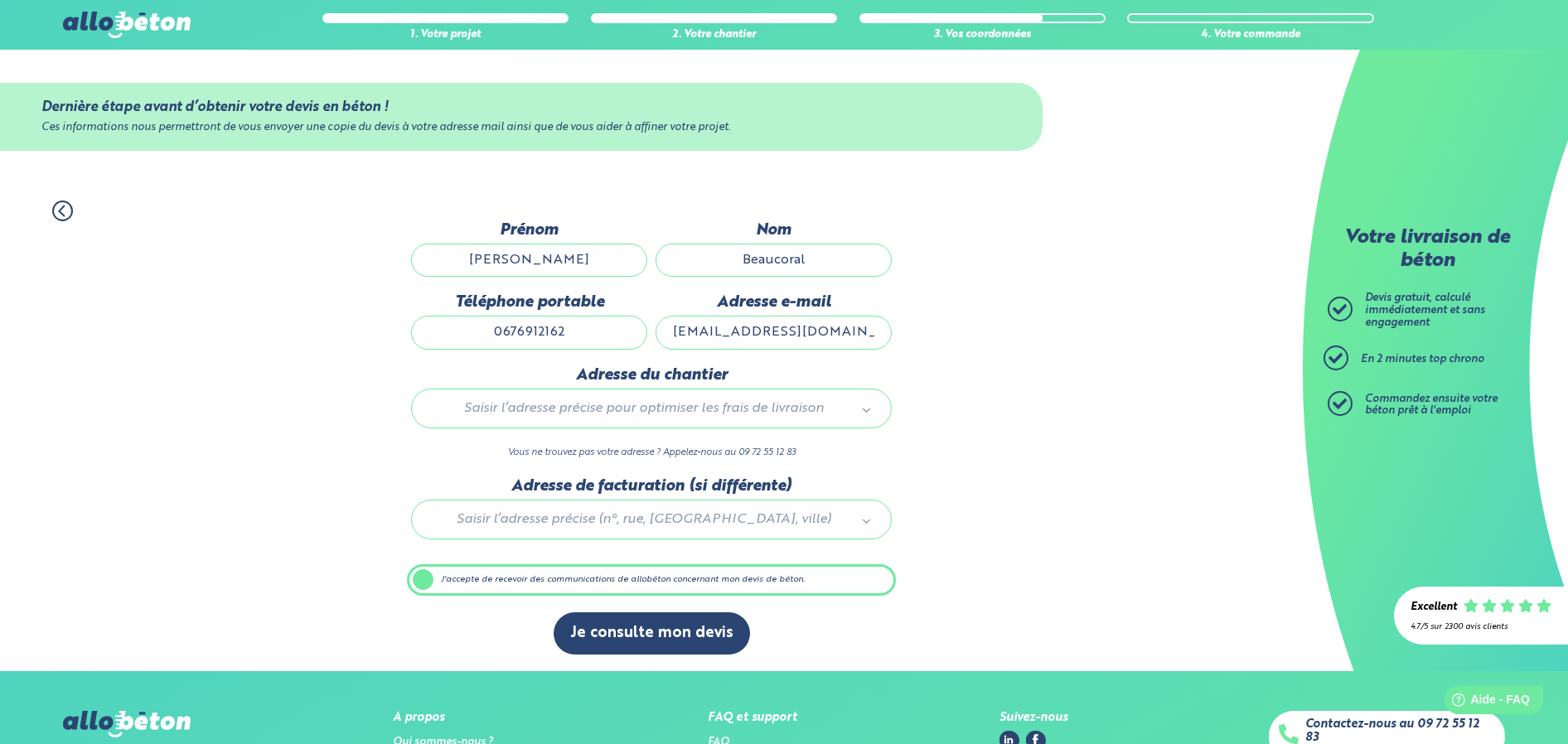
click at [500, 425] on body "09 72 55 12 83 Conseils et Appel Gratuits nos produits le béton prêt à l'emploi…" at bounding box center [784, 438] width 1568 height 876
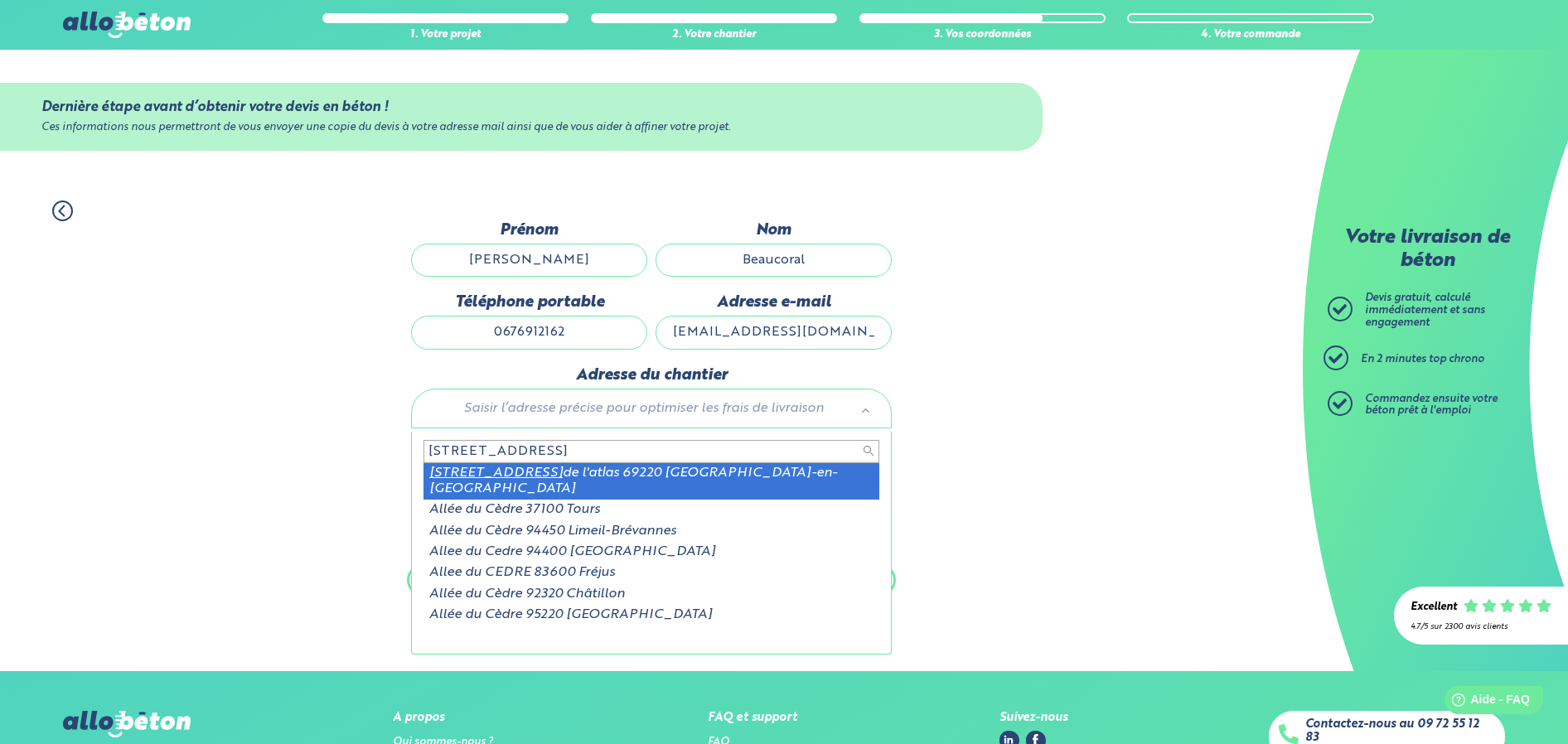
type input "330 allée du cèdre"
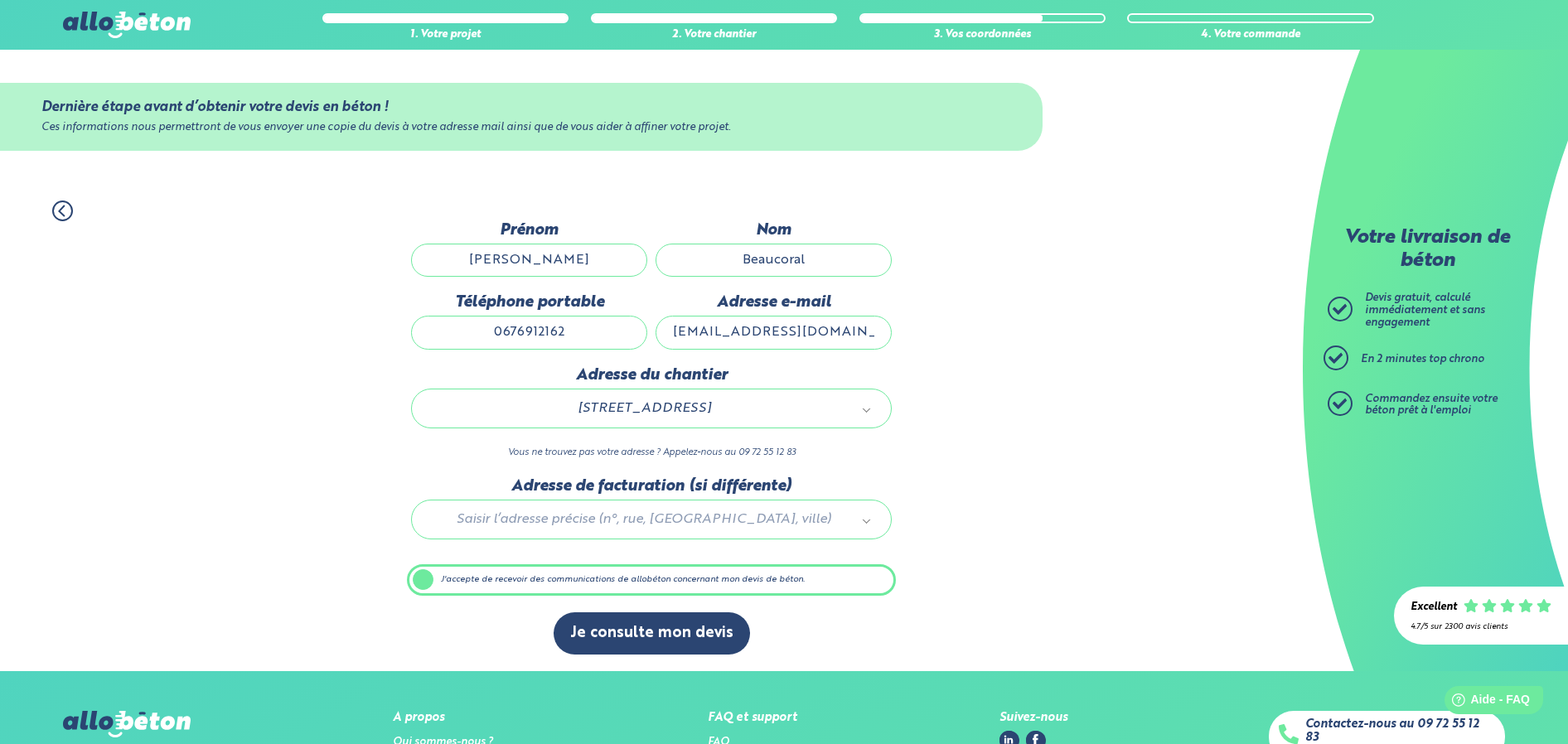
click at [457, 526] on div at bounding box center [651, 516] width 489 height 78
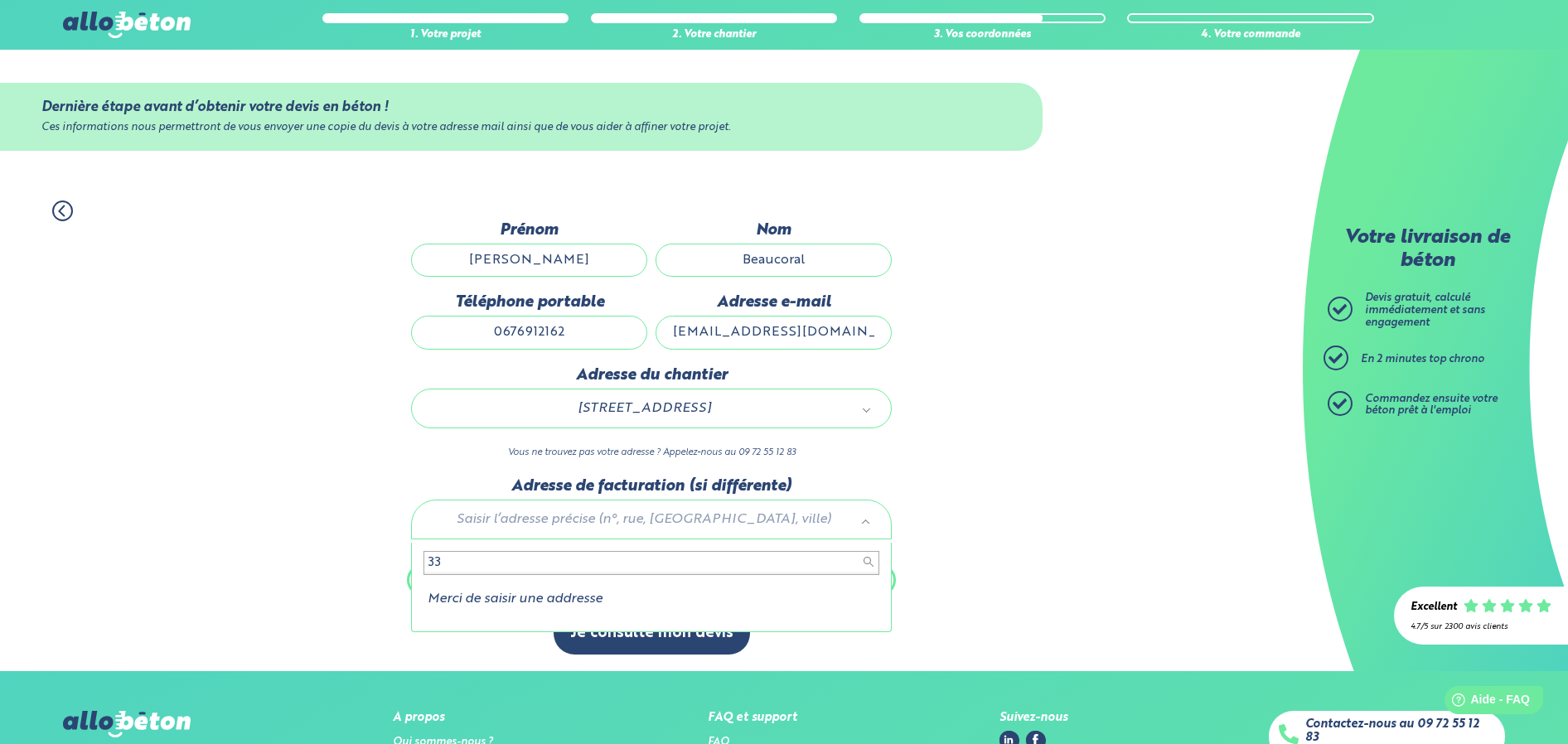
type input "3"
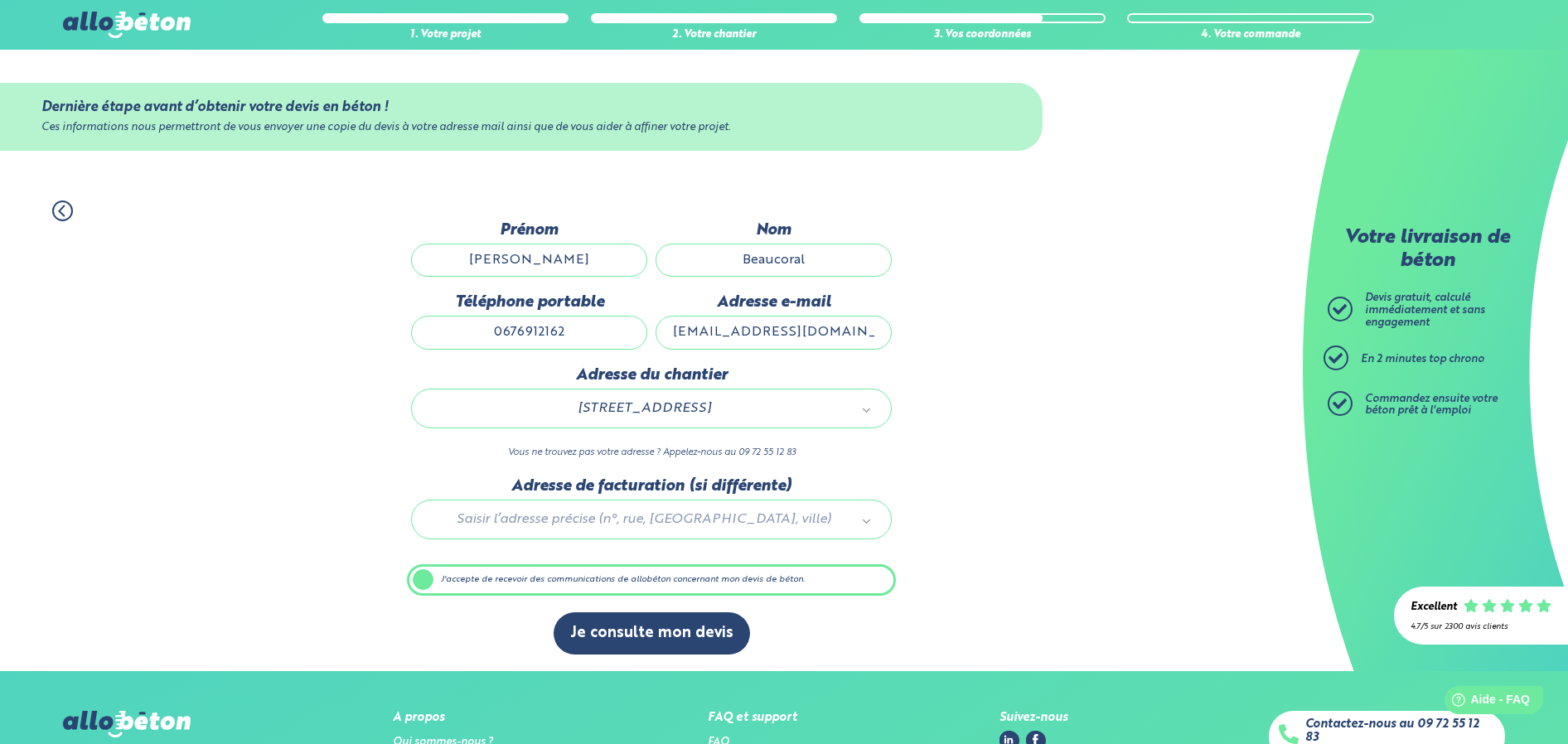
click at [933, 564] on body "09 72 55 12 83 Conseils et Appel Gratuits nos produits le béton prêt à l'emploi…" at bounding box center [784, 438] width 1568 height 876
click at [633, 649] on button "Je consulte mon devis" at bounding box center [652, 633] width 197 height 42
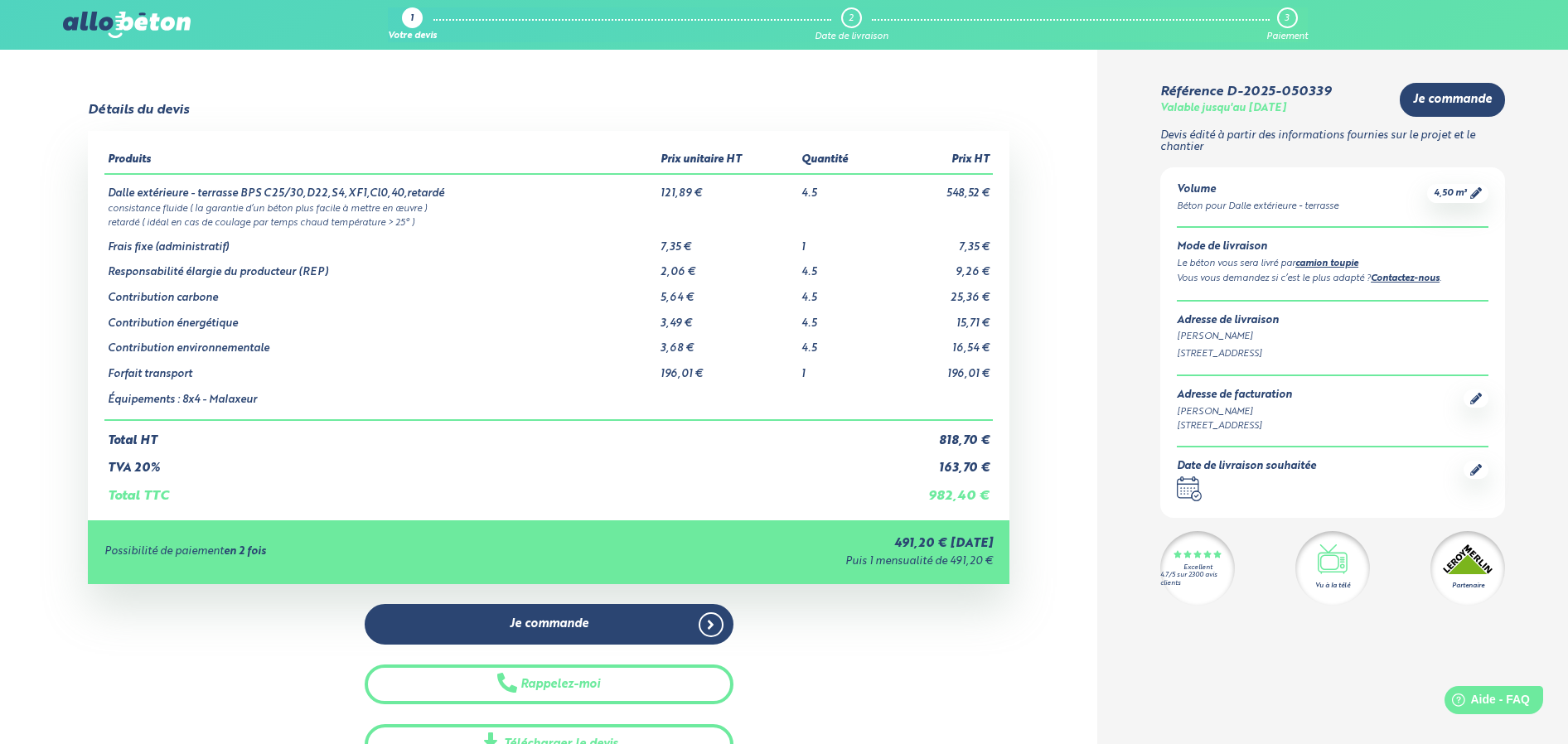
click at [1474, 471] on icon at bounding box center [1476, 470] width 12 height 12
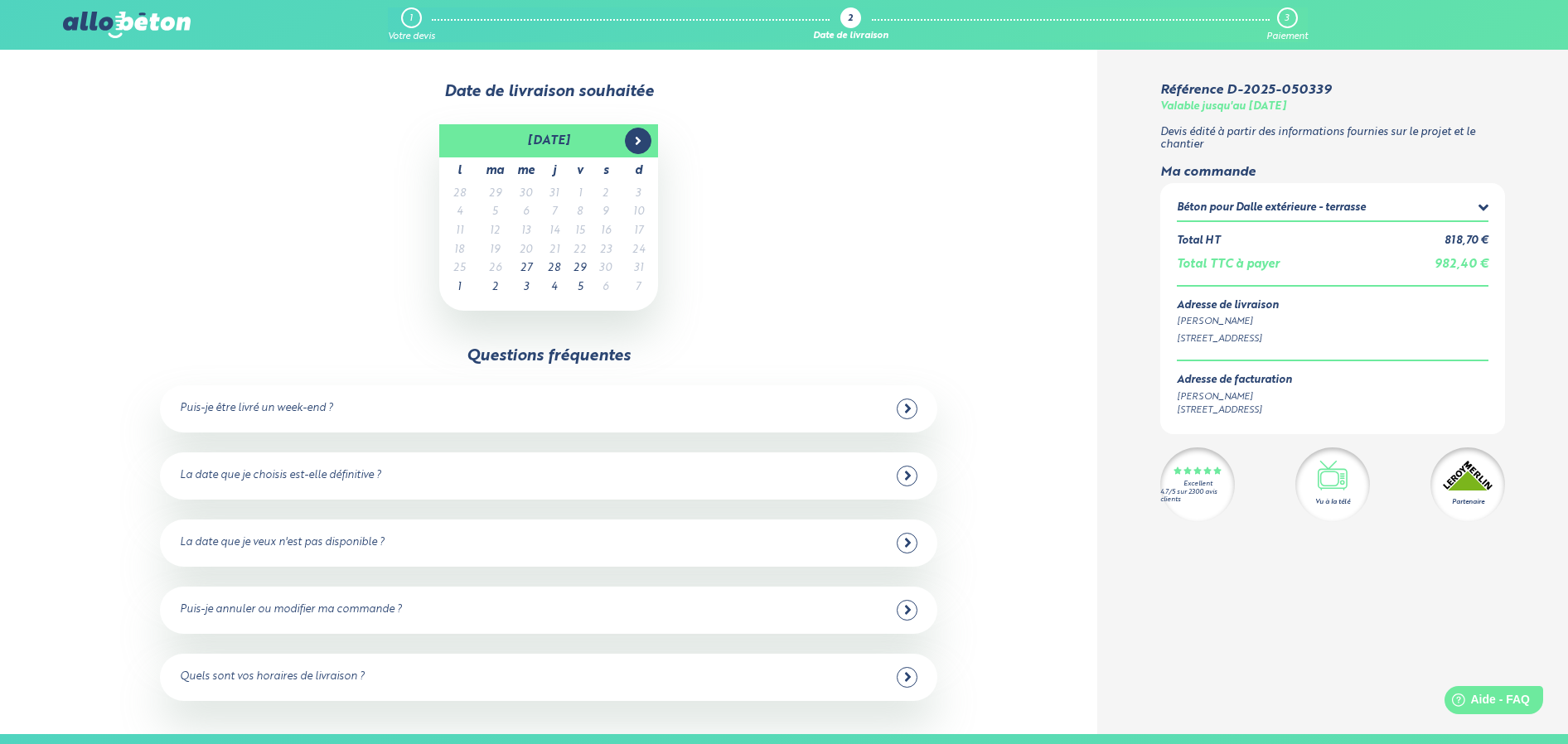
click at [636, 136] on icon at bounding box center [638, 141] width 14 height 13
click at [455, 251] on td "15" at bounding box center [459, 251] width 40 height 19
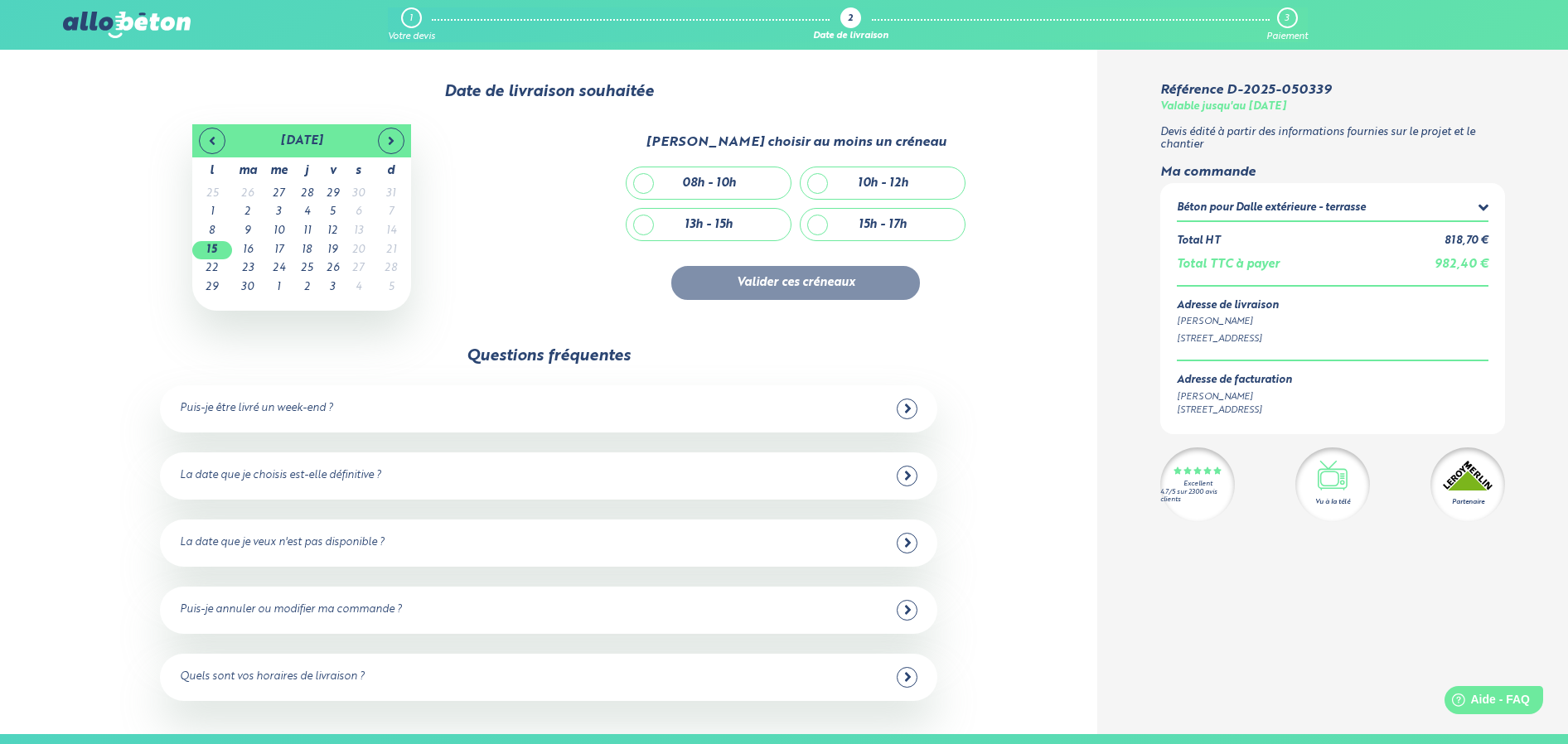
click at [643, 185] on div "08h - 10h" at bounding box center [708, 182] width 164 height 31
checkbox input "true"
click at [901, 479] on div at bounding box center [907, 476] width 21 height 21
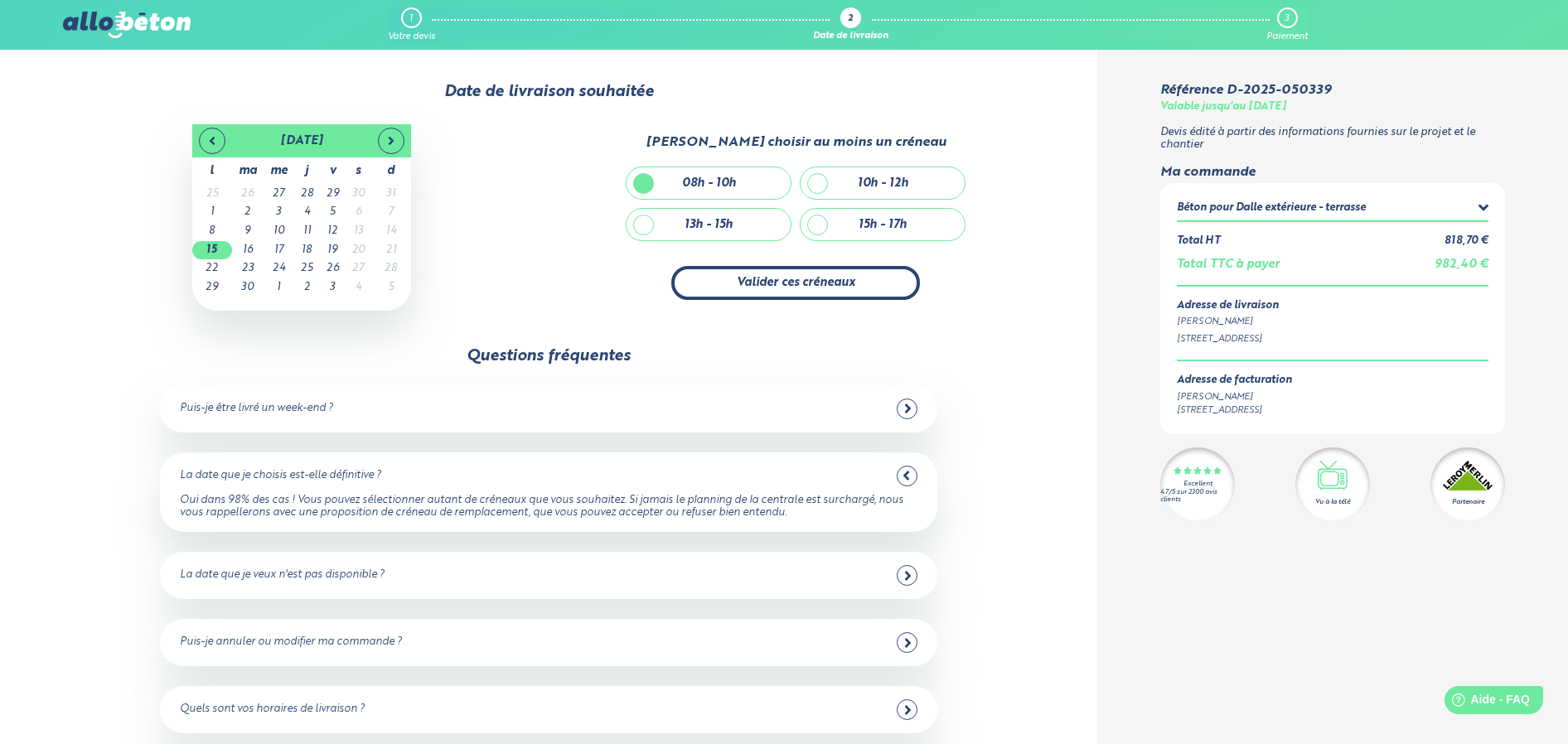
click at [790, 280] on button "Valider ces créneaux" at bounding box center [796, 283] width 249 height 34
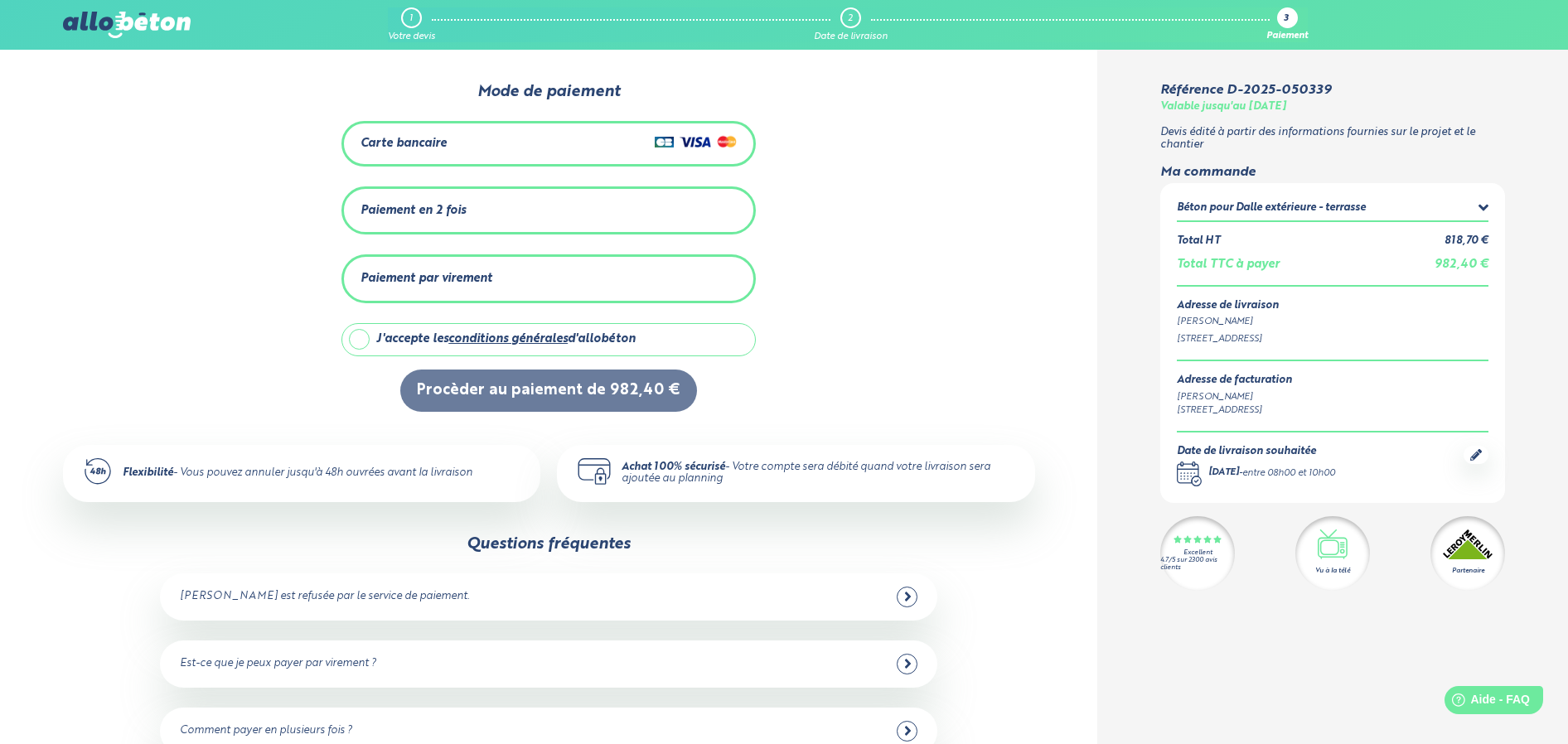
click at [505, 136] on div "Carte bancaire" at bounding box center [549, 143] width 376 height 24
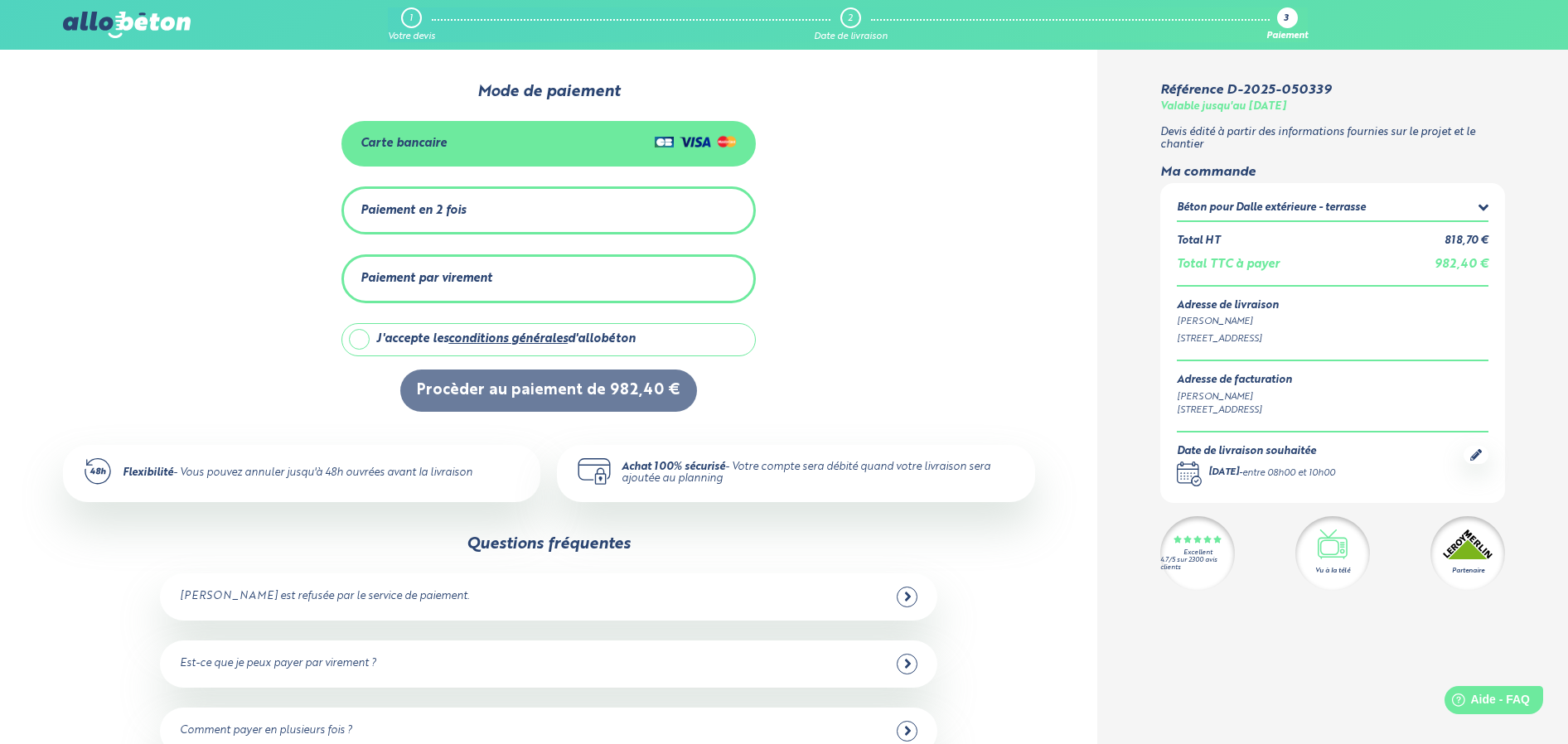
click at [357, 338] on label "J'accepte les conditions générales d'allobéton" at bounding box center [549, 339] width 414 height 33
checkbox input "true"
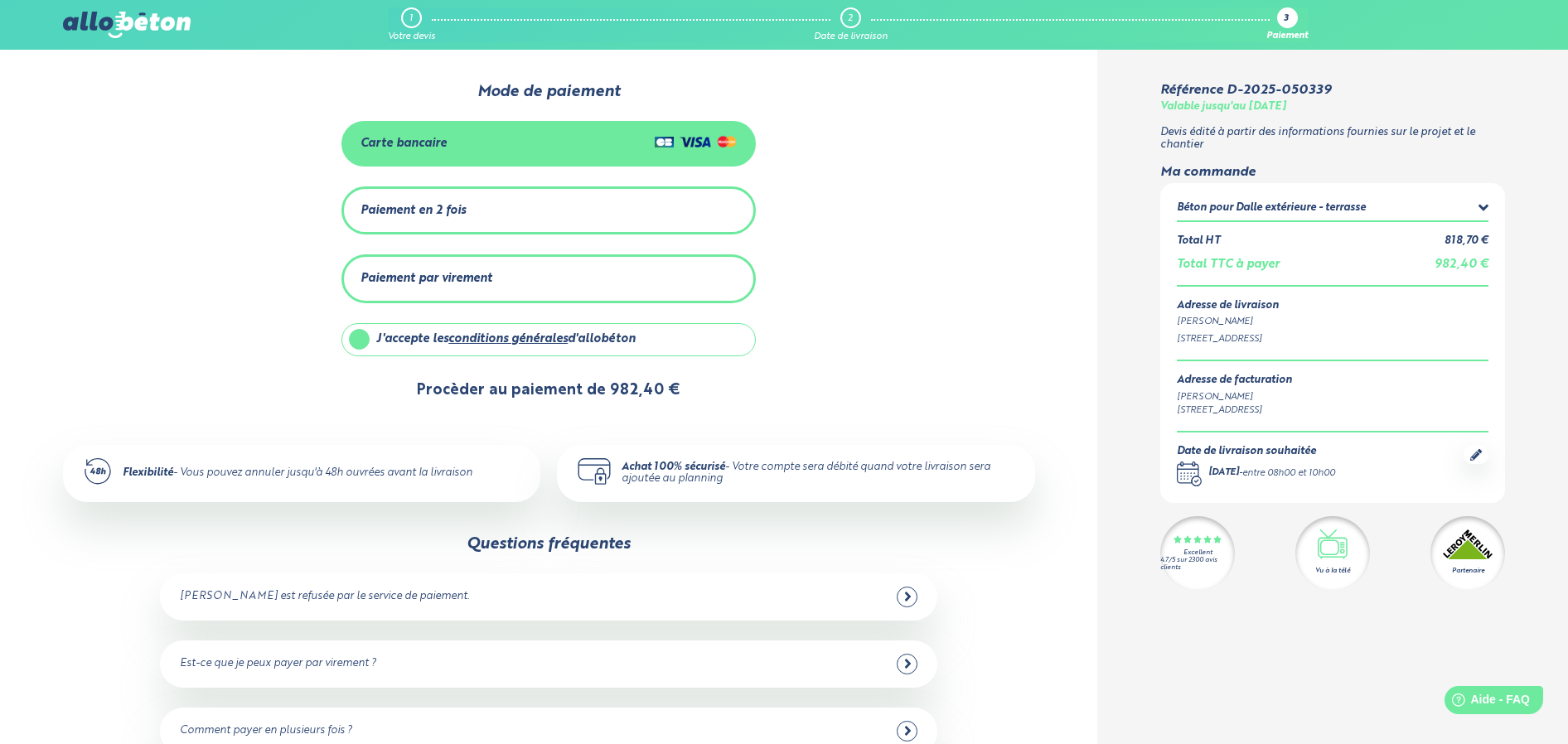
click at [555, 389] on button "Procèder au paiement de 982,40 €" at bounding box center [549, 391] width 297 height 42
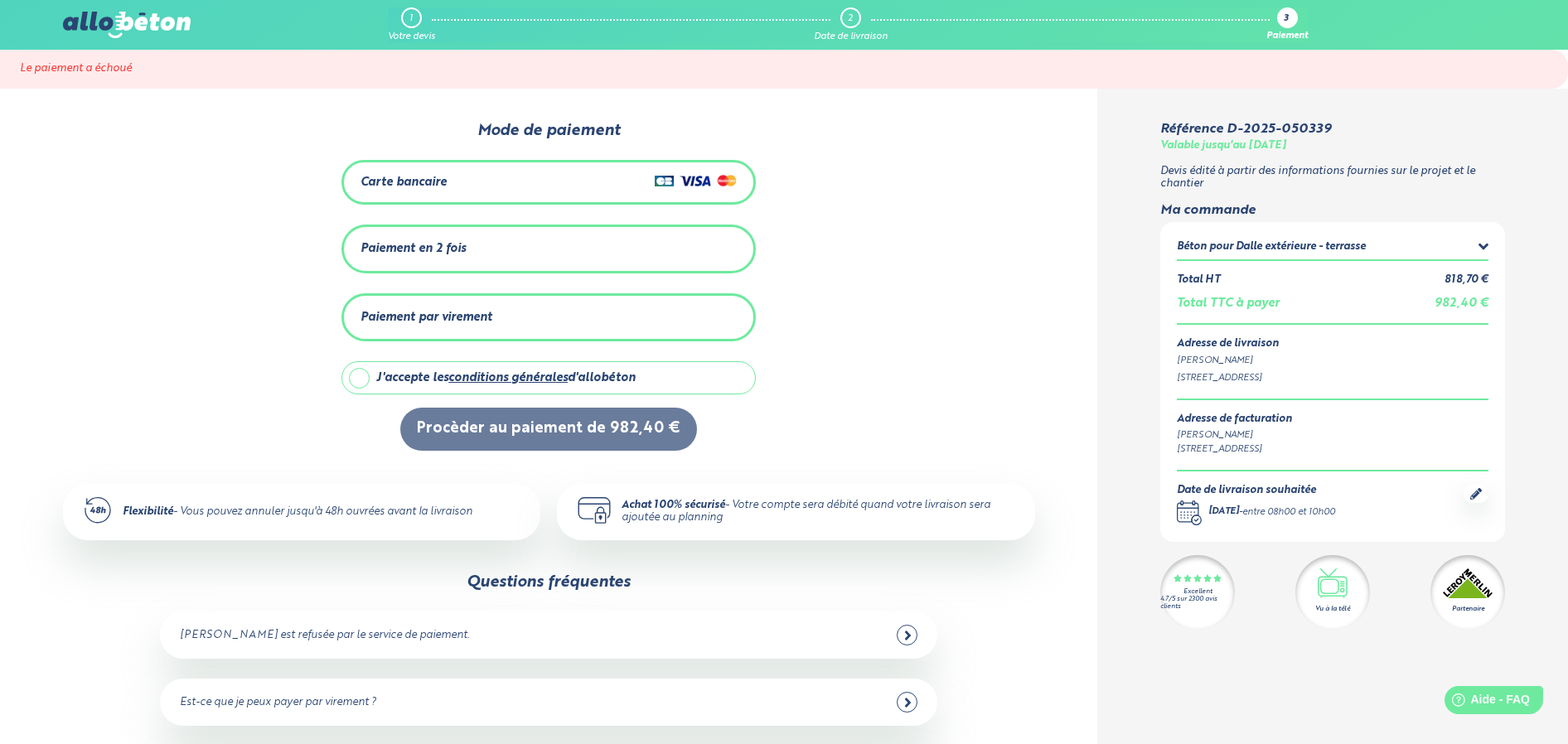
click at [515, 251] on div "Paiement en 2 fois" at bounding box center [549, 249] width 376 height 27
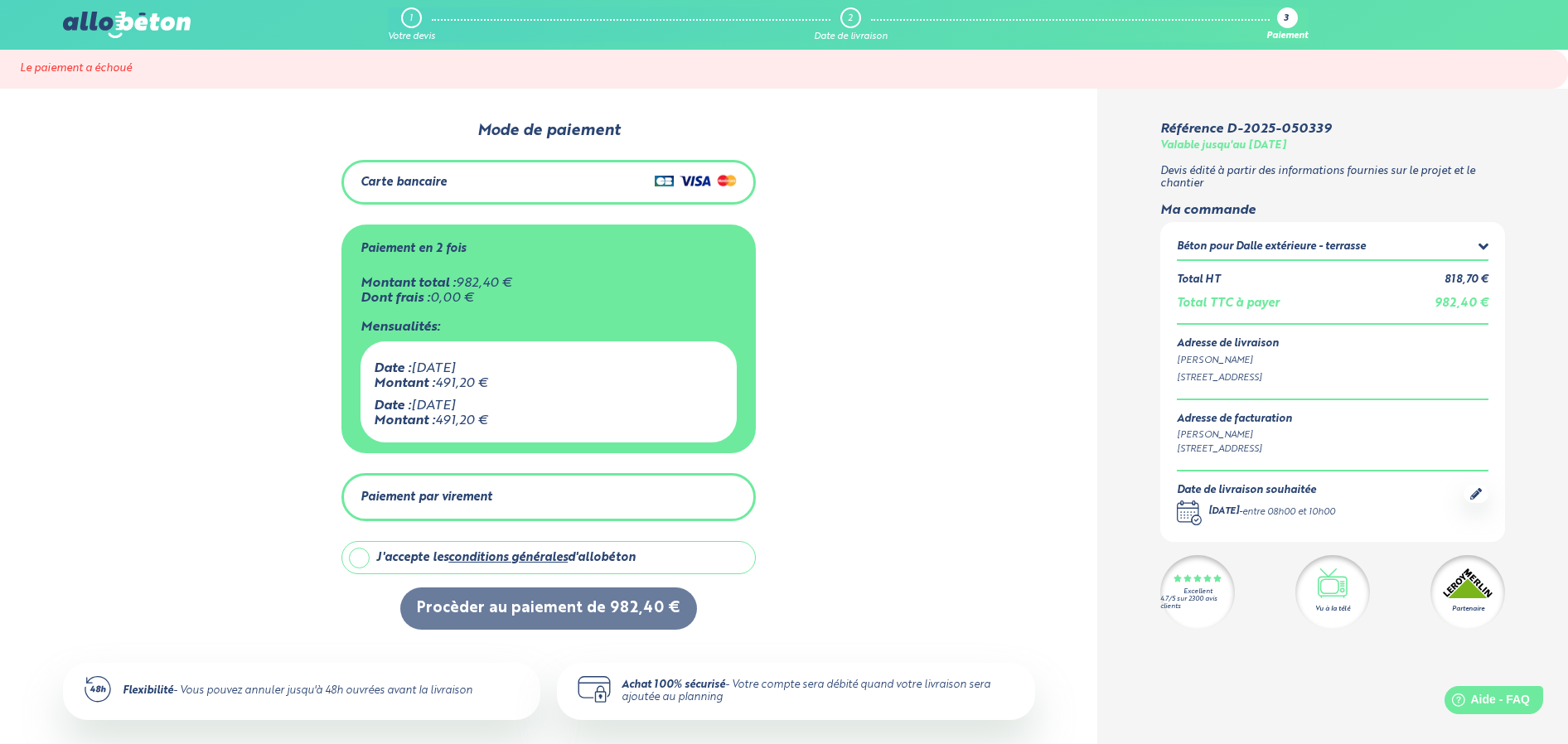
click at [358, 559] on label "J'accepte les conditions générales d'allobéton" at bounding box center [549, 557] width 414 height 33
checkbox input "true"
click at [576, 258] on div "Paiement en 2 fois" at bounding box center [549, 249] width 376 height 27
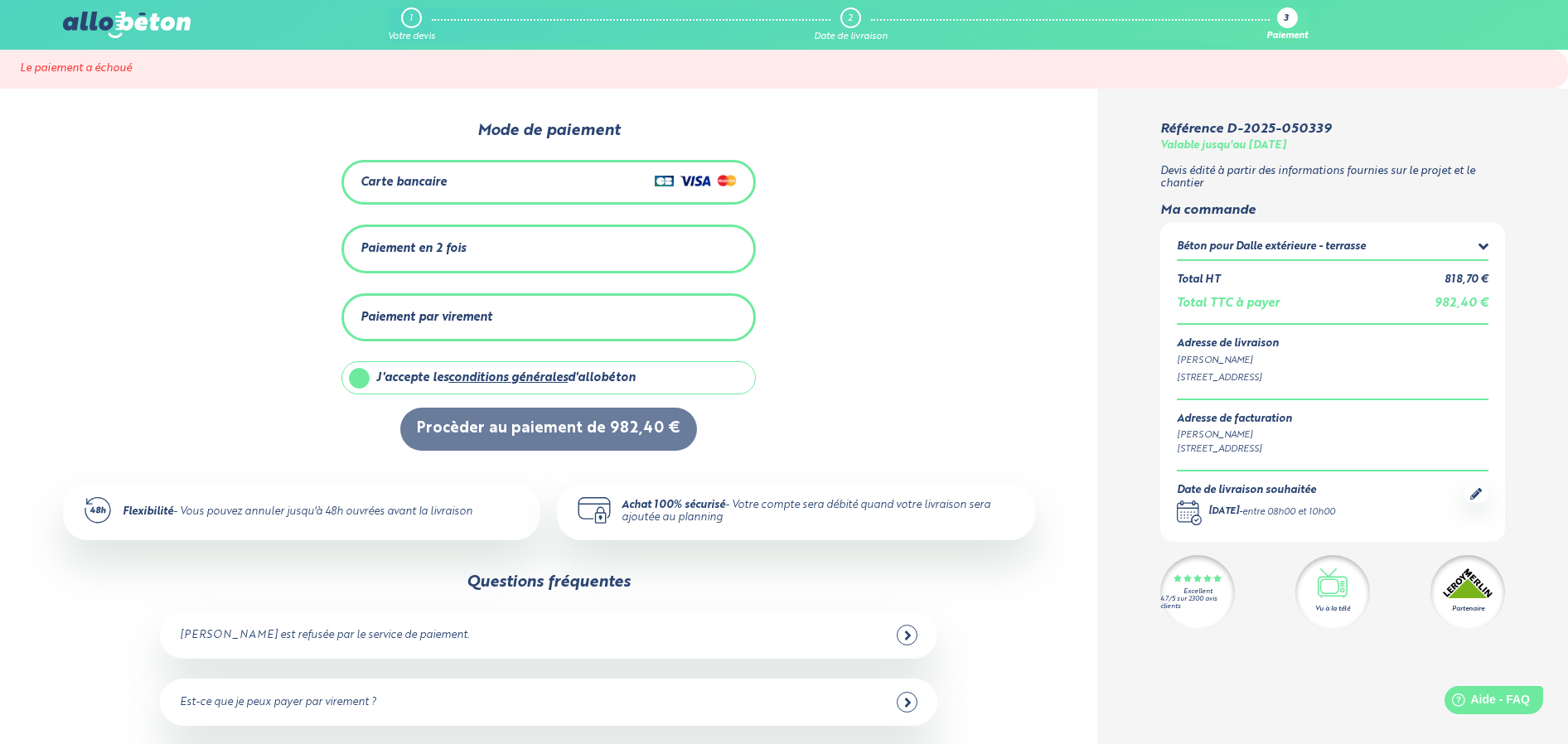
click at [576, 257] on div "Paiement en 2 fois" at bounding box center [549, 249] width 376 height 27
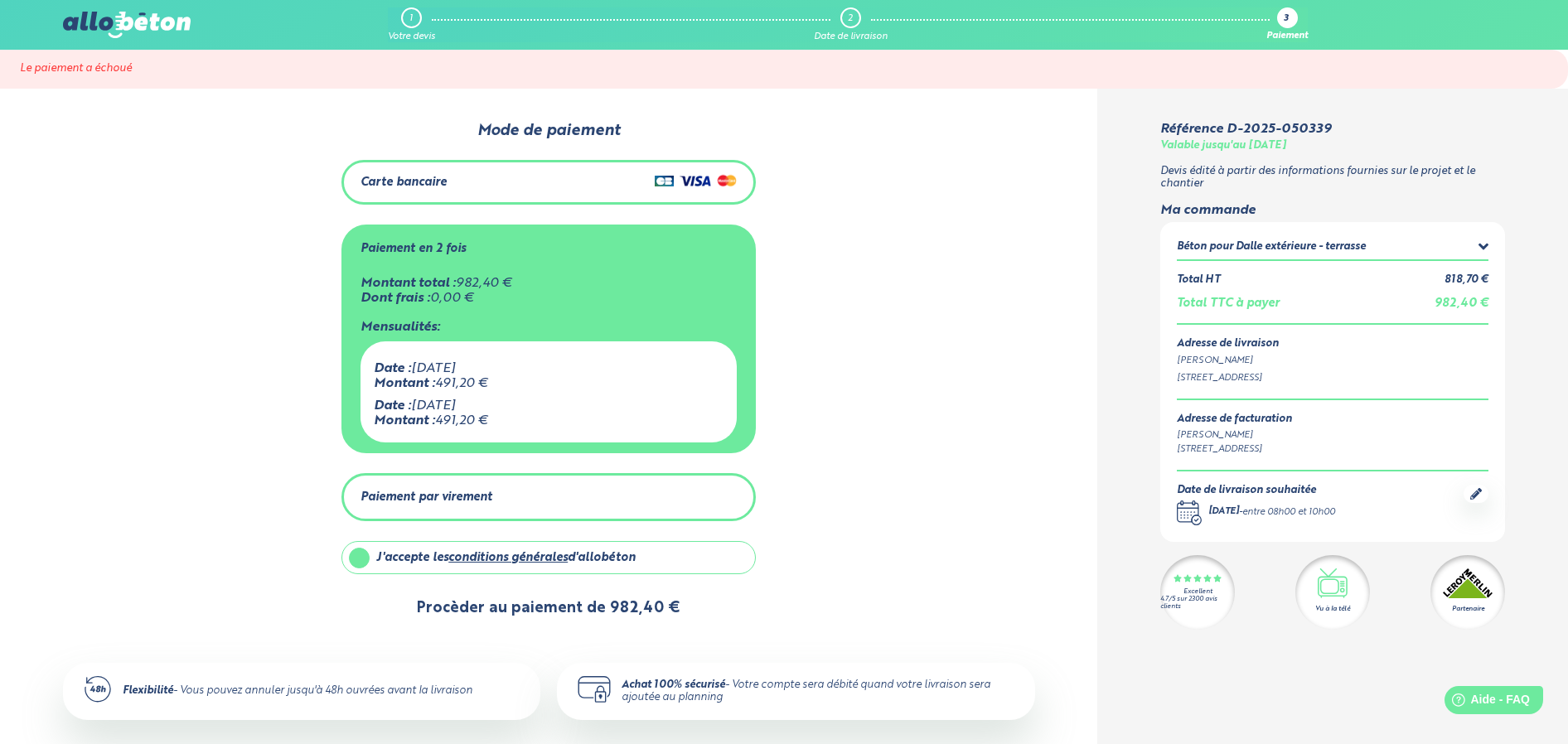
click at [528, 612] on button "Procèder au paiement de 982,40 €" at bounding box center [549, 608] width 297 height 42
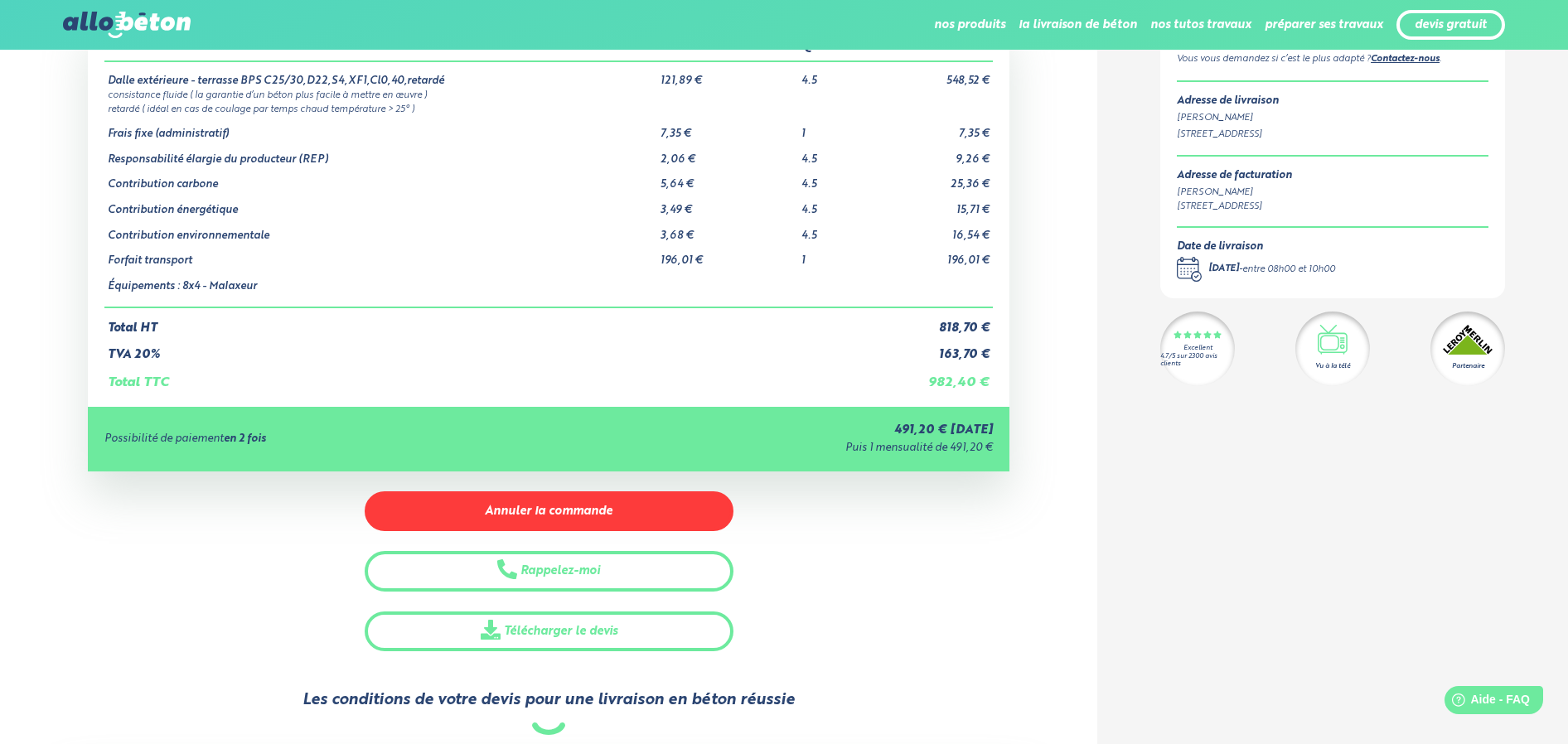
scroll to position [84, 0]
